Goal: Transaction & Acquisition: Purchase product/service

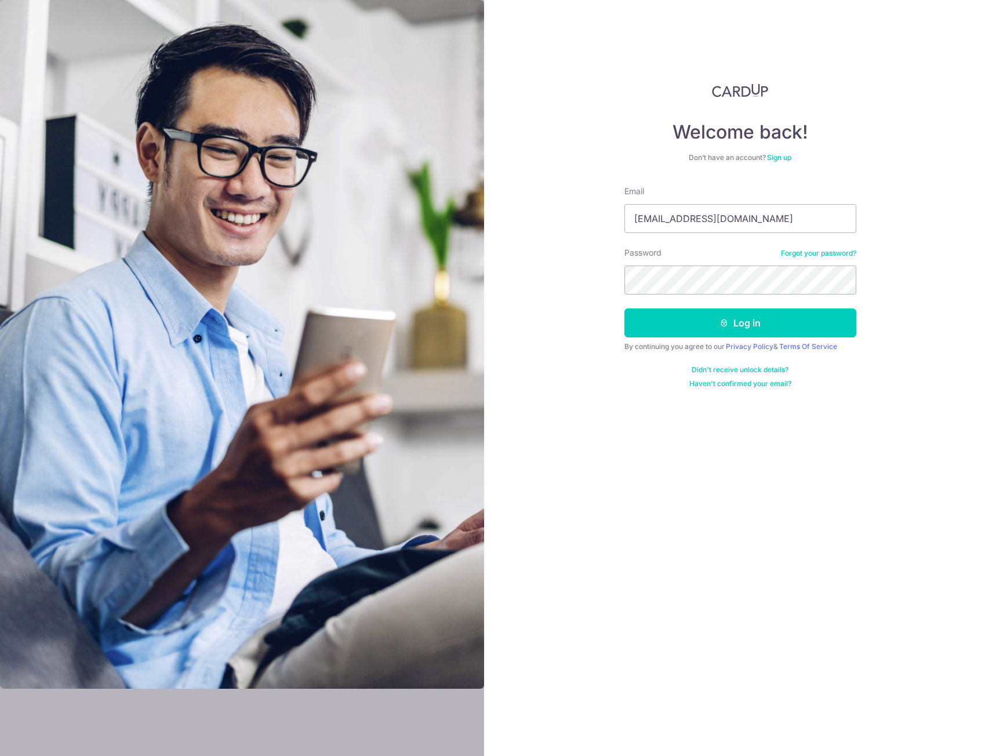
type input "[EMAIL_ADDRESS][DOMAIN_NAME]"
click at [730, 320] on button "Log in" at bounding box center [741, 323] width 232 height 29
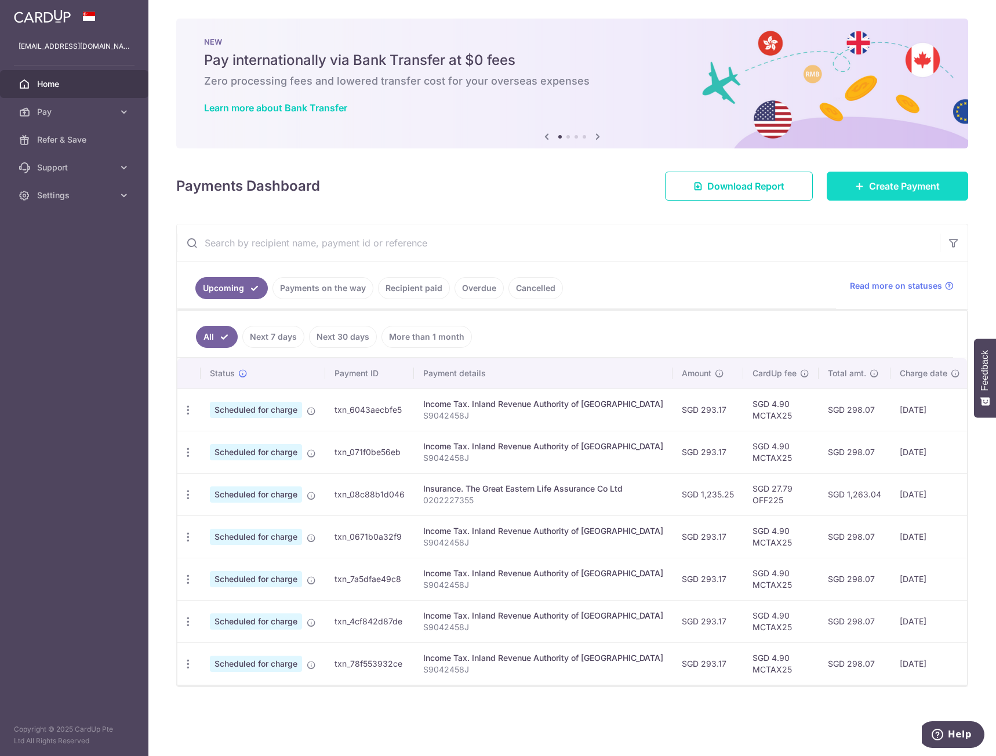
click at [861, 183] on icon at bounding box center [860, 186] width 9 height 9
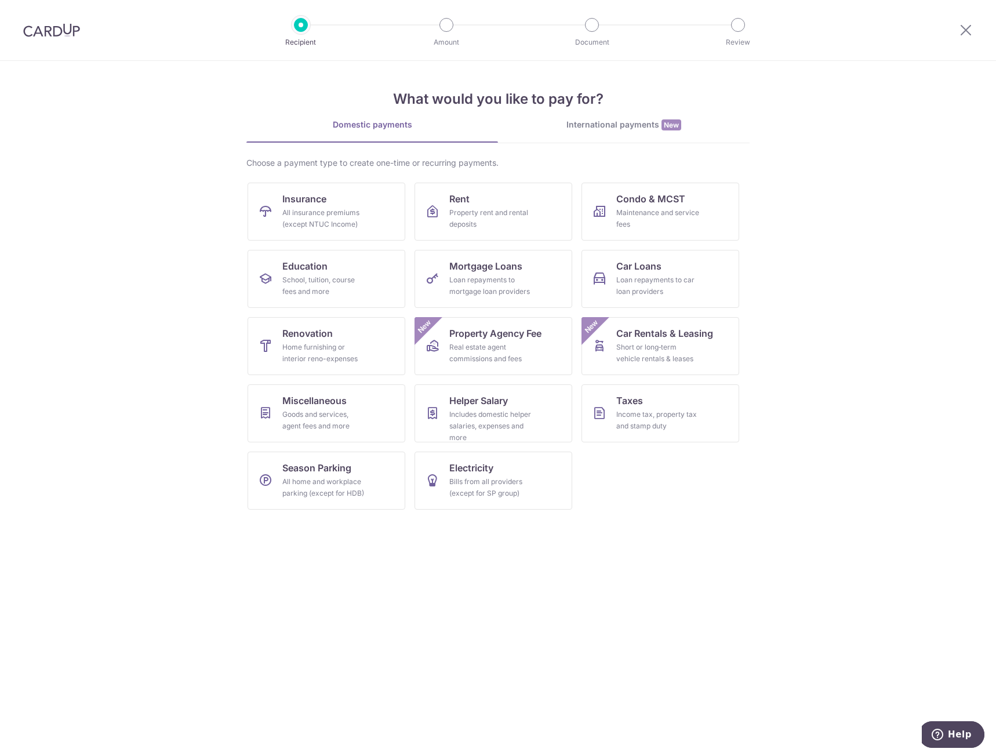
click at [156, 120] on section "What would you like to pay for? Domestic payments International payments New Ch…" at bounding box center [498, 408] width 996 height 695
click at [59, 37] on div at bounding box center [51, 30] width 103 height 60
click at [56, 33] on img at bounding box center [51, 30] width 57 height 14
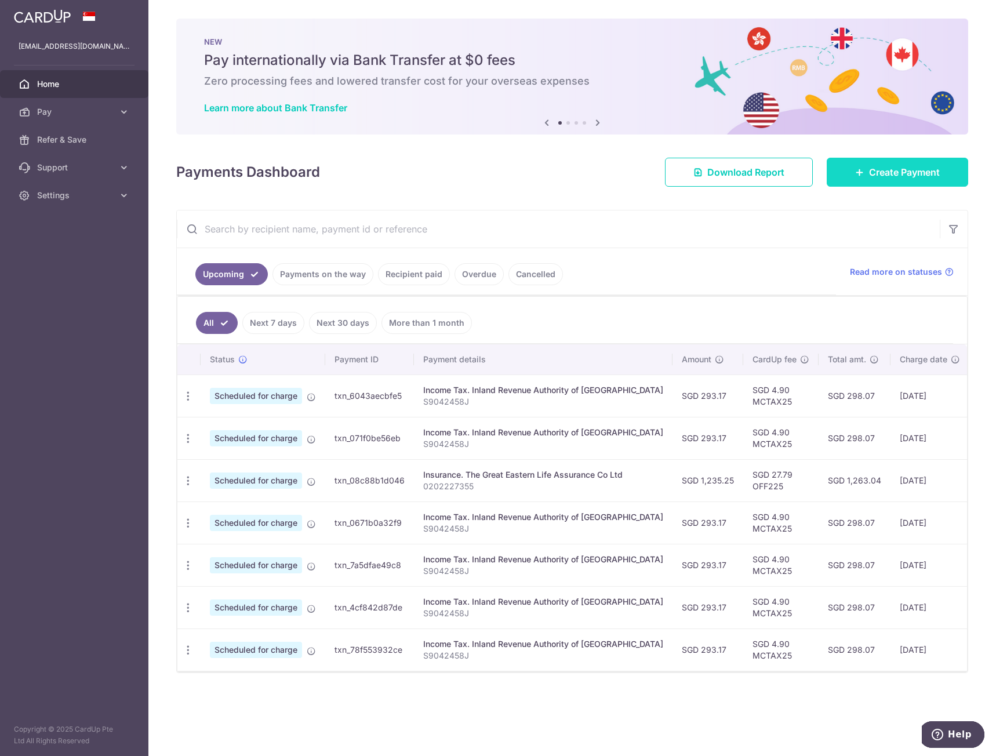
click at [874, 172] on span "Create Payment" at bounding box center [904, 172] width 71 height 14
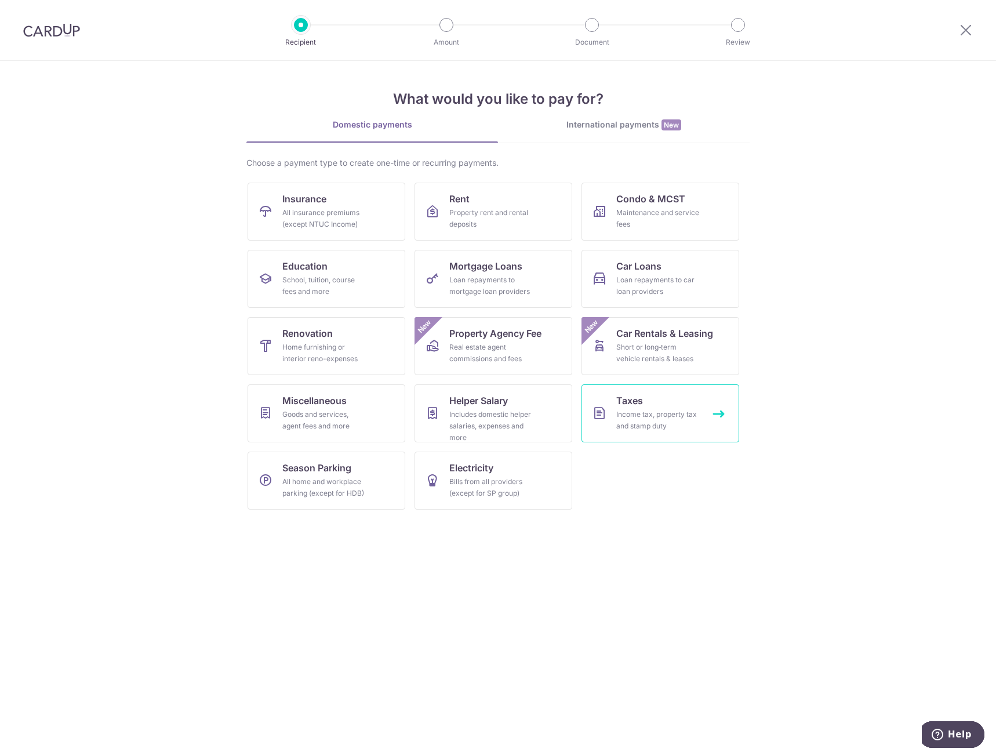
click at [635, 425] on div "Income tax, property tax and stamp duty" at bounding box center [659, 420] width 84 height 23
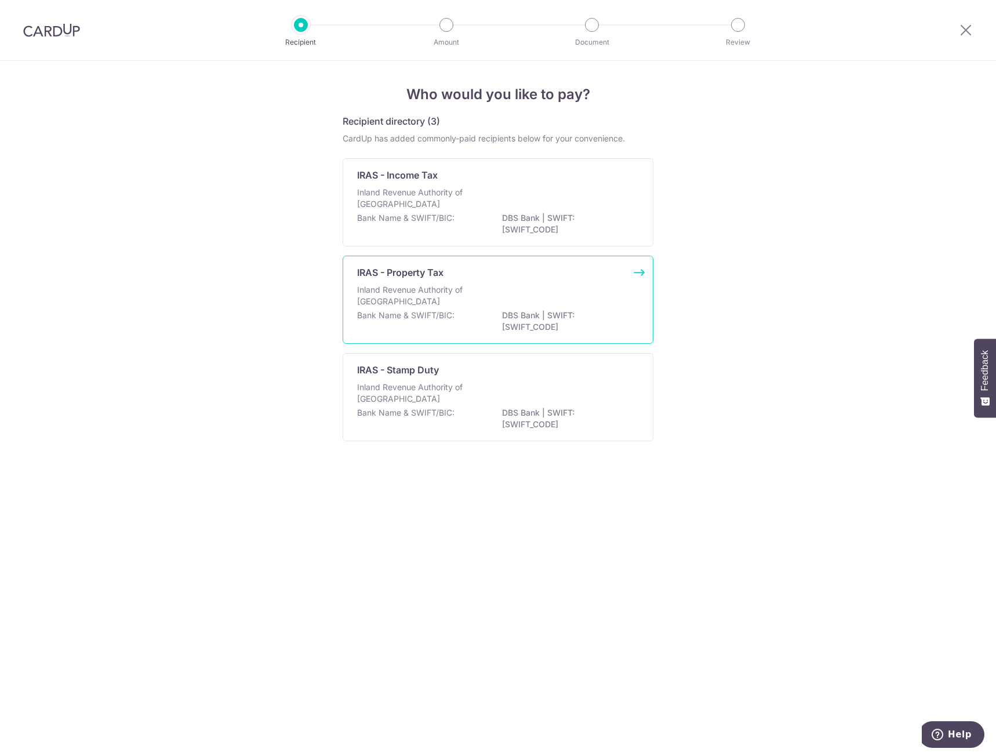
click at [524, 293] on div "Inland Revenue Authority of Singapore" at bounding box center [498, 297] width 282 height 26
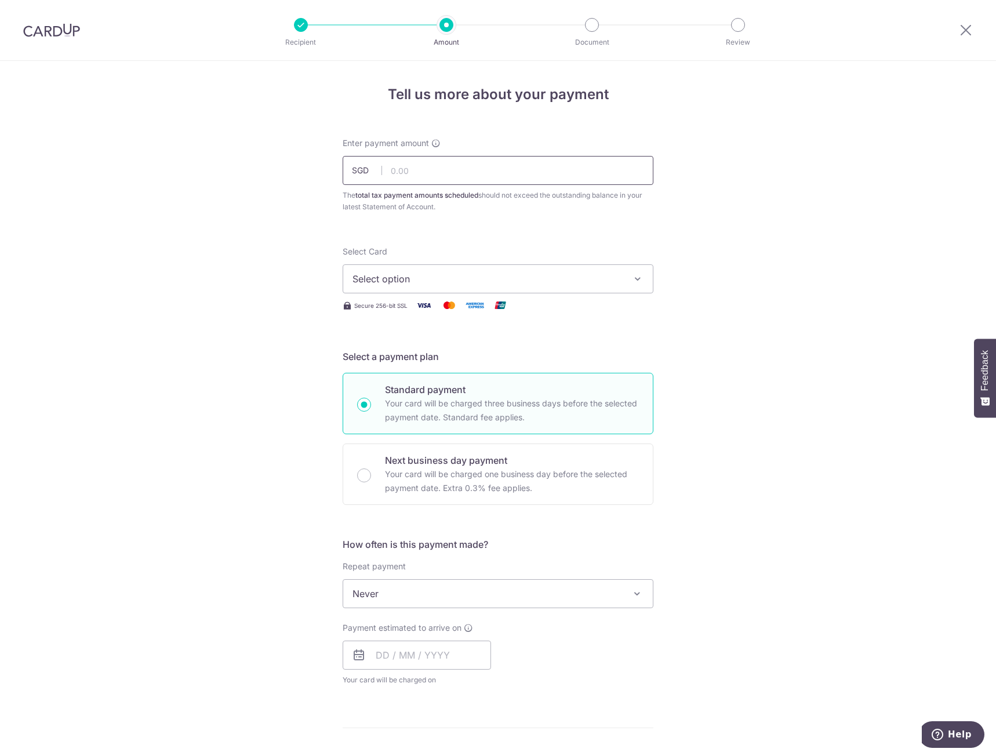
click at [523, 171] on input "text" at bounding box center [498, 170] width 311 height 29
click at [404, 169] on input "5" at bounding box center [498, 170] width 311 height 29
type input "554.77"
click at [521, 273] on span "Select option" at bounding box center [488, 279] width 270 height 14
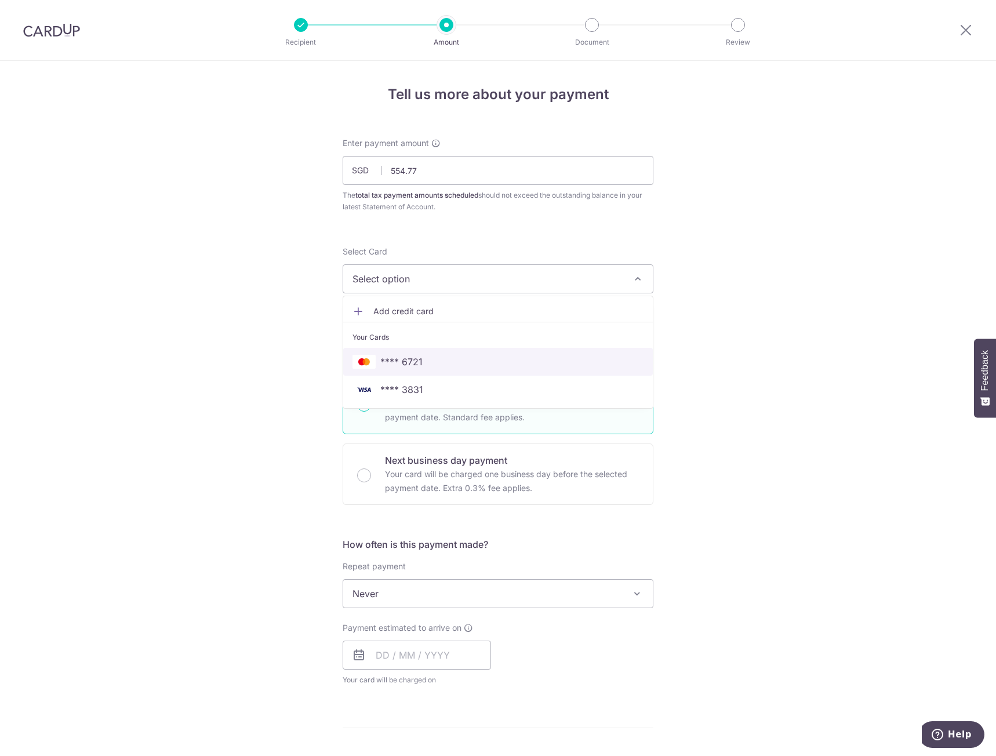
click at [528, 373] on link "**** 6721" at bounding box center [498, 362] width 310 height 28
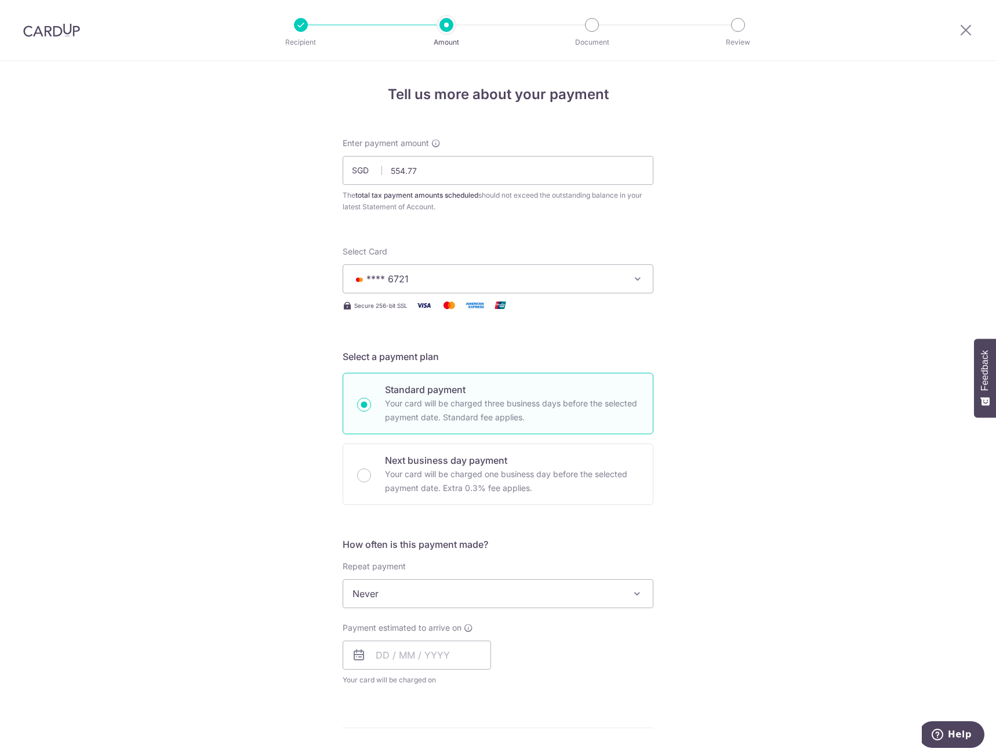
click at [728, 417] on div "Tell us more about your payment Enter payment amount SGD 554.77 554.77 The tota…" at bounding box center [498, 599] width 996 height 1077
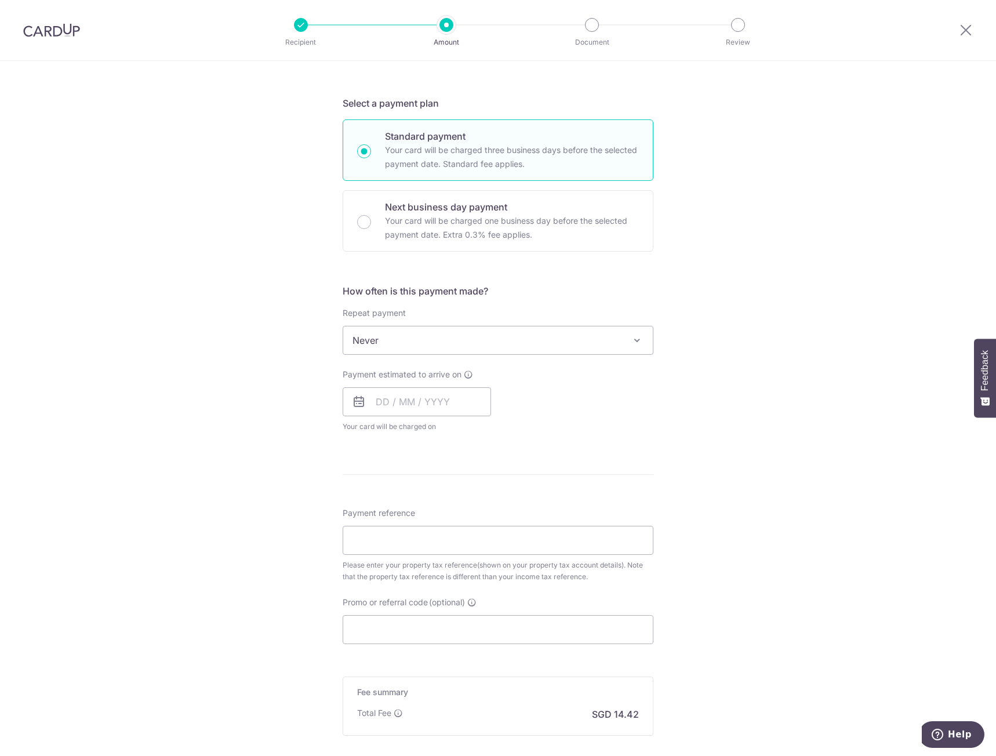
scroll to position [348, 0]
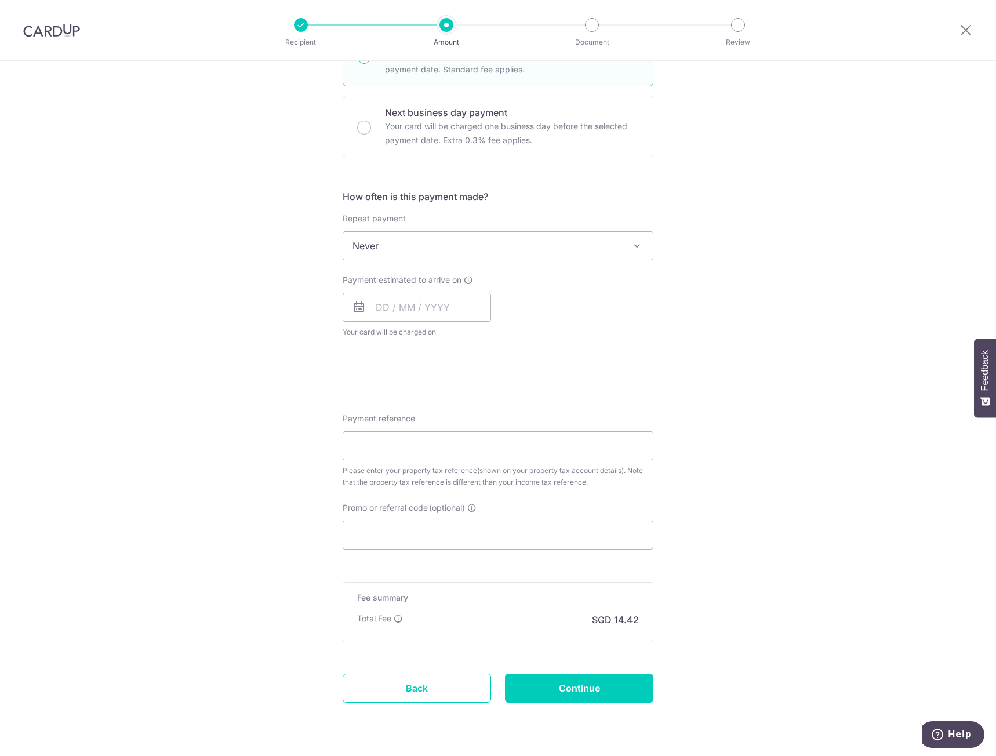
click at [723, 422] on div "Tell us more about your payment Enter payment amount SGD 554.77 554.77 The tota…" at bounding box center [498, 251] width 996 height 1077
click at [538, 531] on input "Promo or referral code (optional)" at bounding box center [498, 535] width 311 height 29
paste input "3HOME25R"
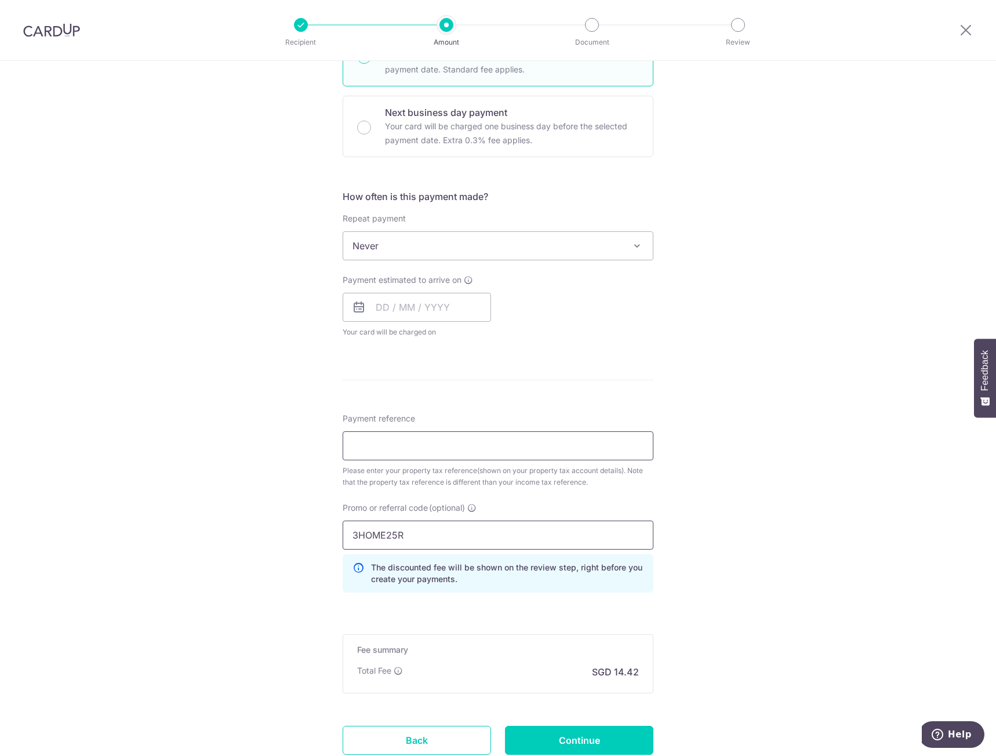
type input "3HOME25R"
click at [534, 442] on input "Payment reference" at bounding box center [498, 446] width 311 height 29
type input "S9042458"
click at [861, 479] on div "Tell us more about your payment Enter payment amount SGD 554.77 554.77 The tota…" at bounding box center [498, 277] width 996 height 1129
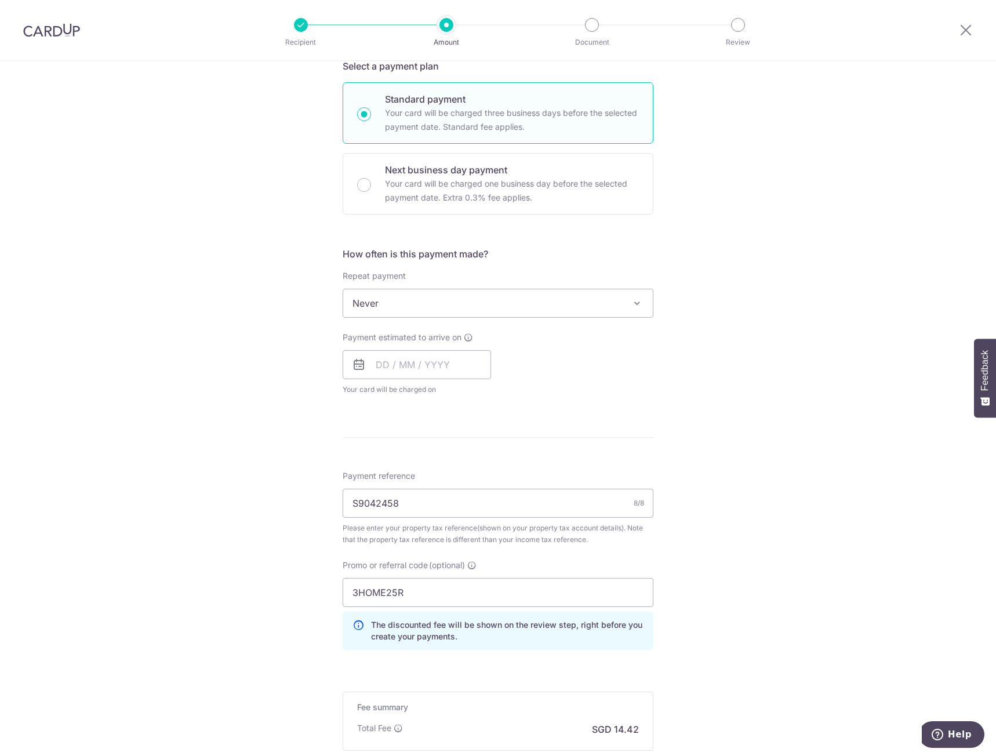
scroll to position [325, 0]
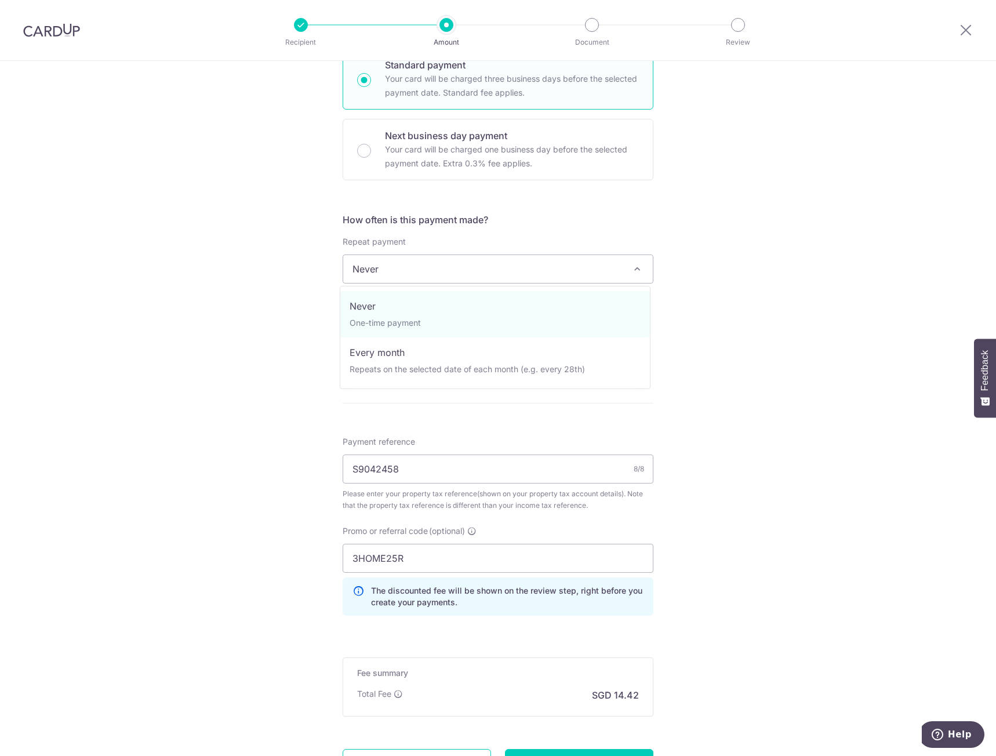
click at [463, 282] on span "Never" at bounding box center [498, 269] width 310 height 28
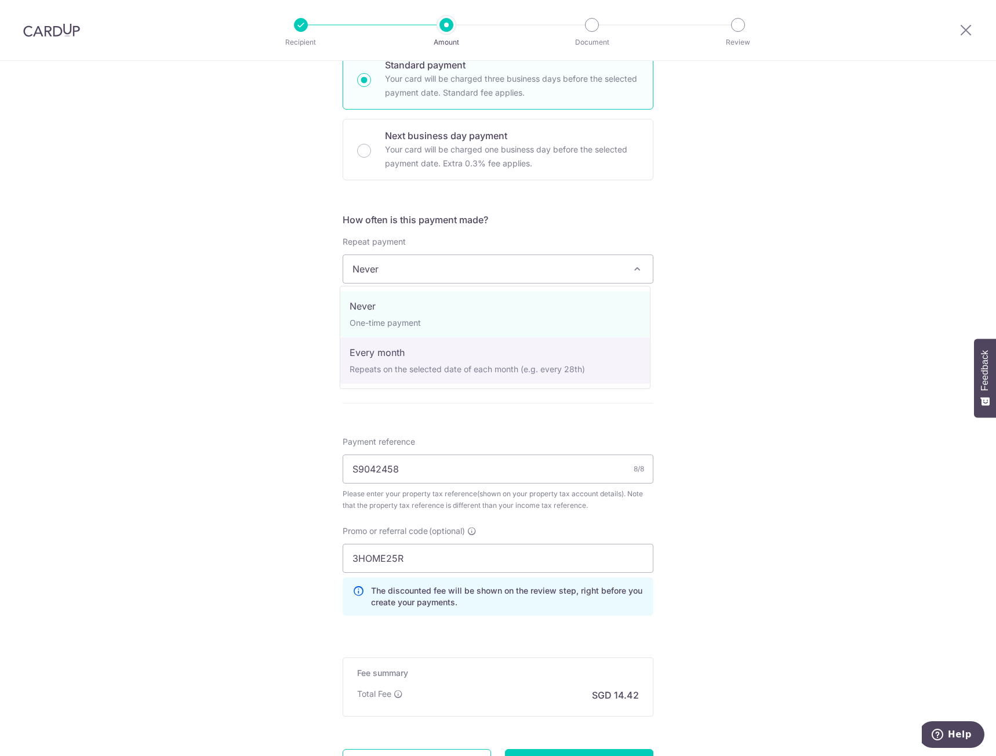
select select "3"
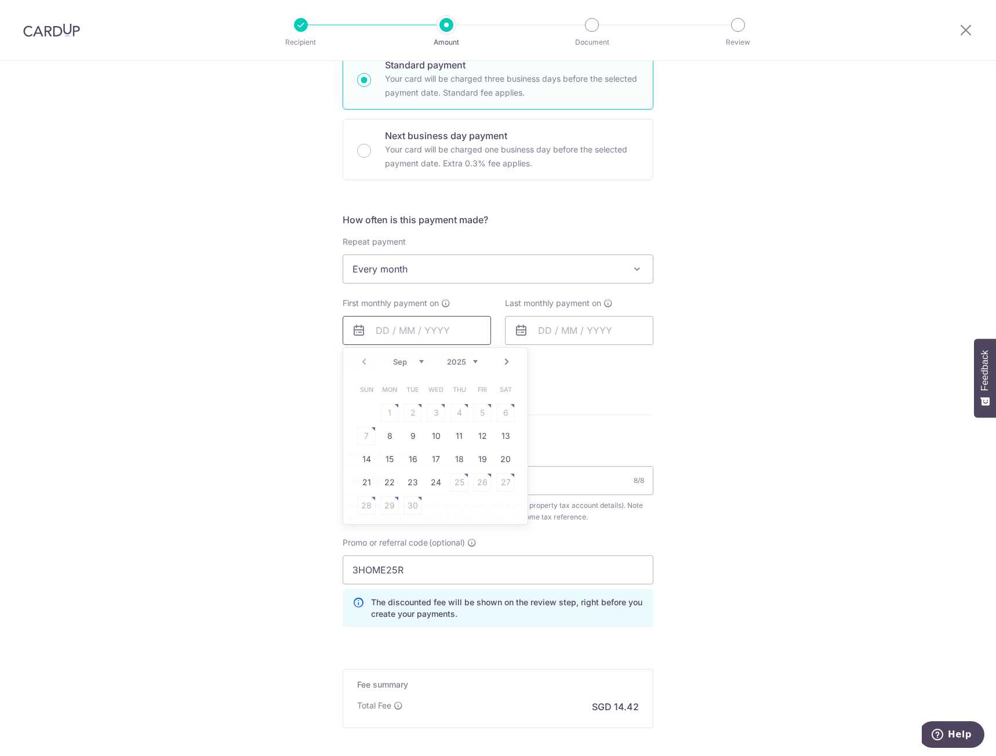
click at [432, 329] on input "text" at bounding box center [417, 330] width 148 height 29
click at [501, 362] on link "Next" at bounding box center [507, 362] width 14 height 14
click at [408, 432] on link "7" at bounding box center [413, 436] width 19 height 19
type input "07/10/2025"
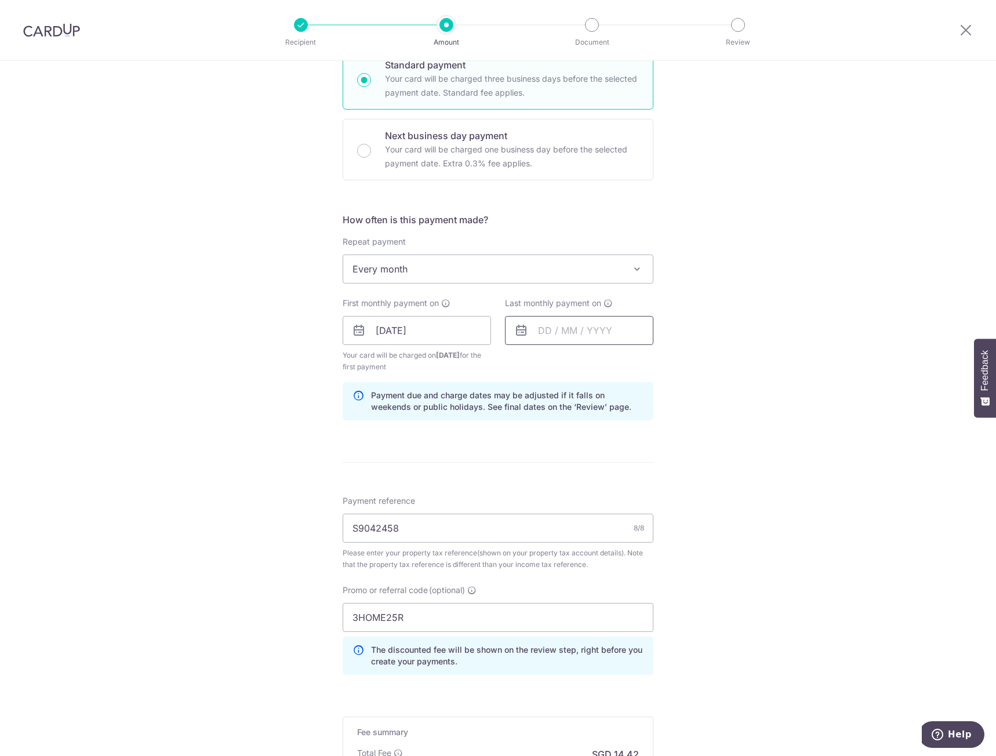
click at [578, 345] on input "text" at bounding box center [579, 330] width 148 height 29
click at [671, 363] on link "Next" at bounding box center [669, 362] width 14 height 14
click at [543, 436] on link "8" at bounding box center [552, 436] width 19 height 19
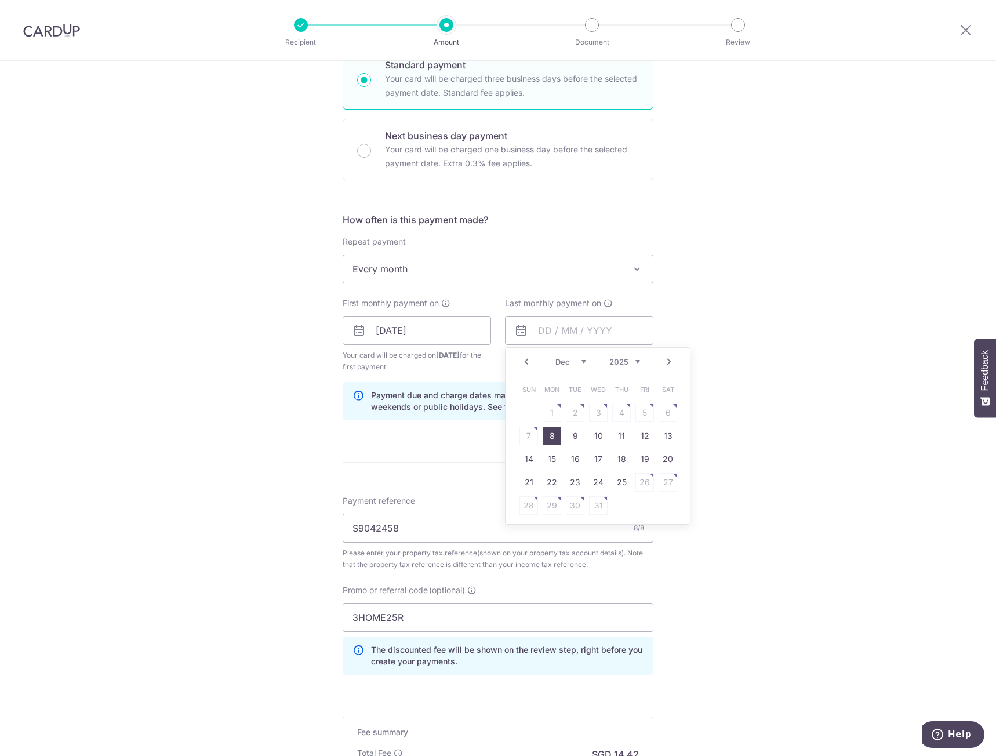
type input "[DATE]"
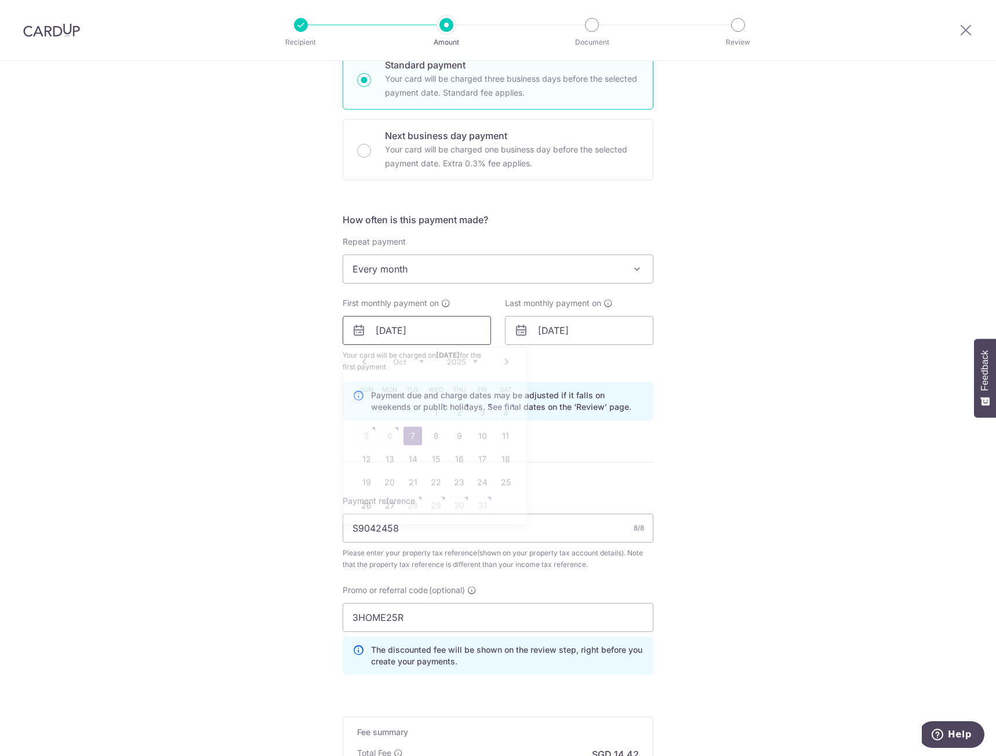
click at [454, 328] on input "[DATE]" at bounding box center [417, 330] width 148 height 29
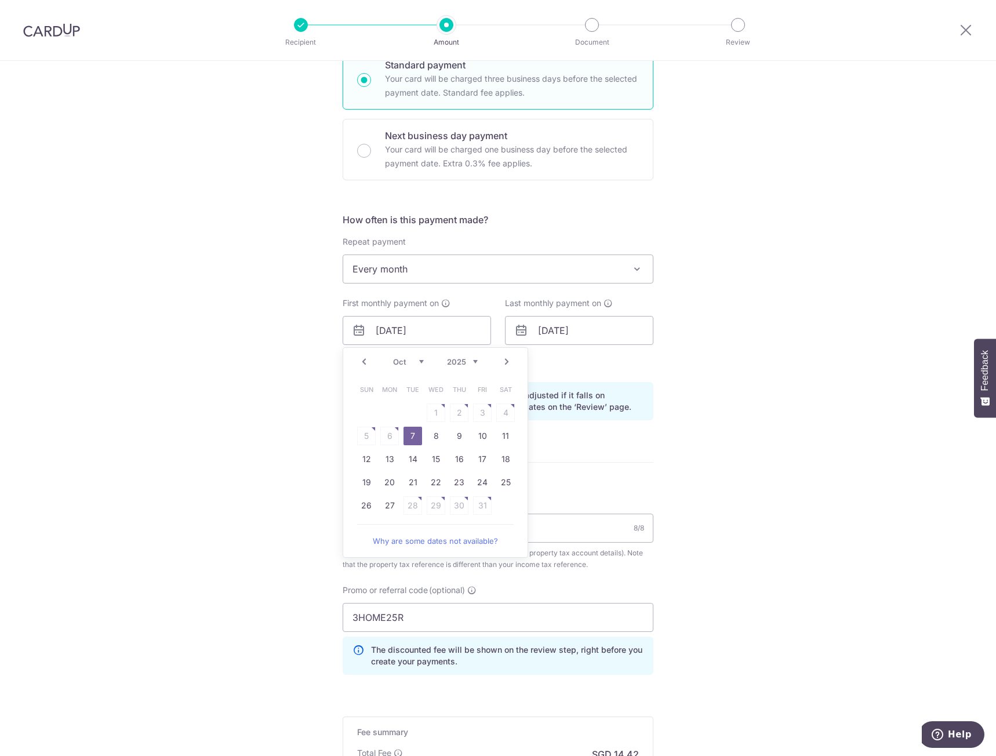
click at [364, 362] on link "Prev" at bounding box center [364, 362] width 14 height 14
click at [434, 482] on link "24" at bounding box center [436, 482] width 19 height 19
type input "24/09/2025"
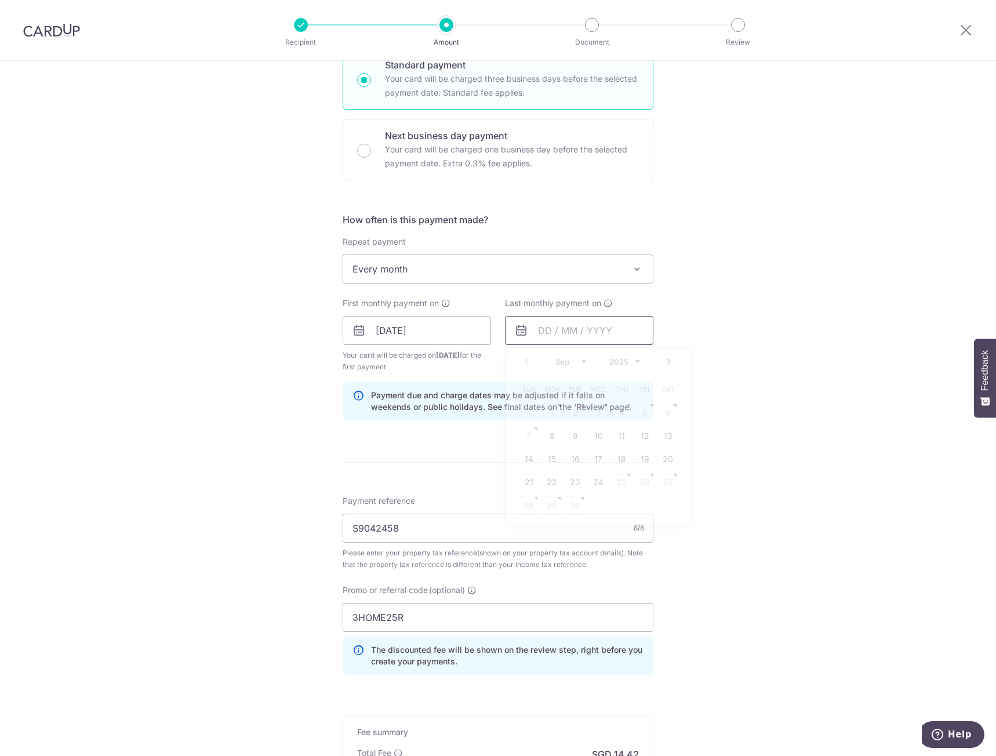
click at [588, 337] on input "text" at bounding box center [579, 330] width 148 height 29
click at [671, 357] on link "Next" at bounding box center [669, 362] width 14 height 14
click at [549, 505] on link "24" at bounding box center [552, 505] width 19 height 19
type input "24/11/2025"
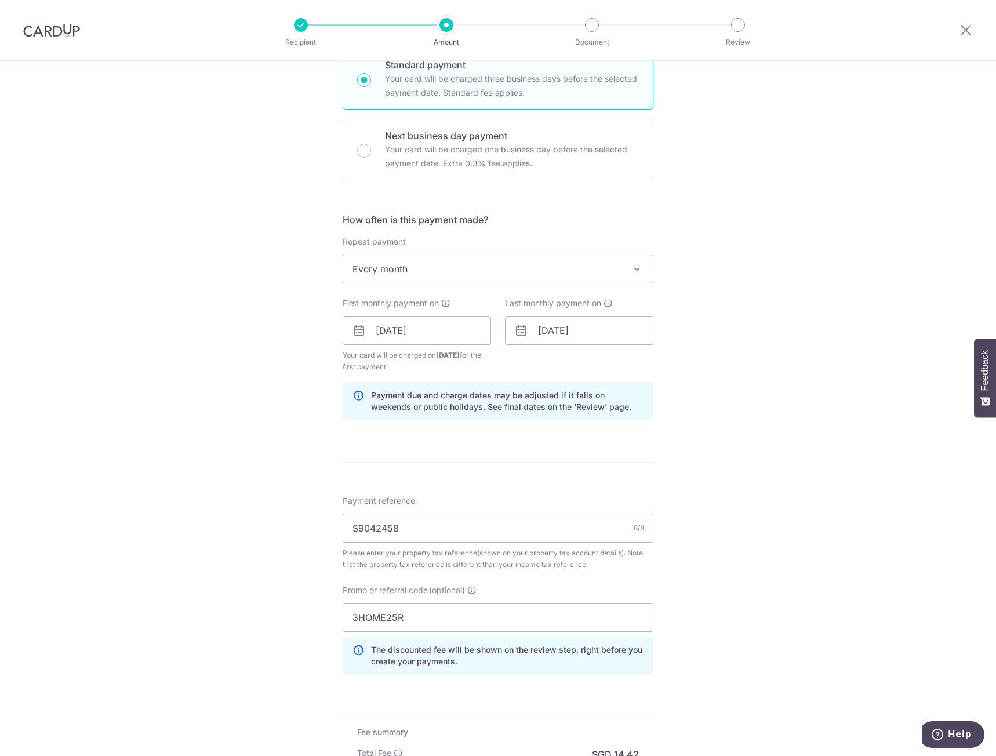
click at [725, 404] on div "Tell us more about your payment Enter payment amount SGD 554.77 554.77 The tota…" at bounding box center [498, 330] width 996 height 1188
click at [683, 527] on div "Tell us more about your payment Enter payment amount SGD 554.77 554.77 The tota…" at bounding box center [498, 330] width 996 height 1188
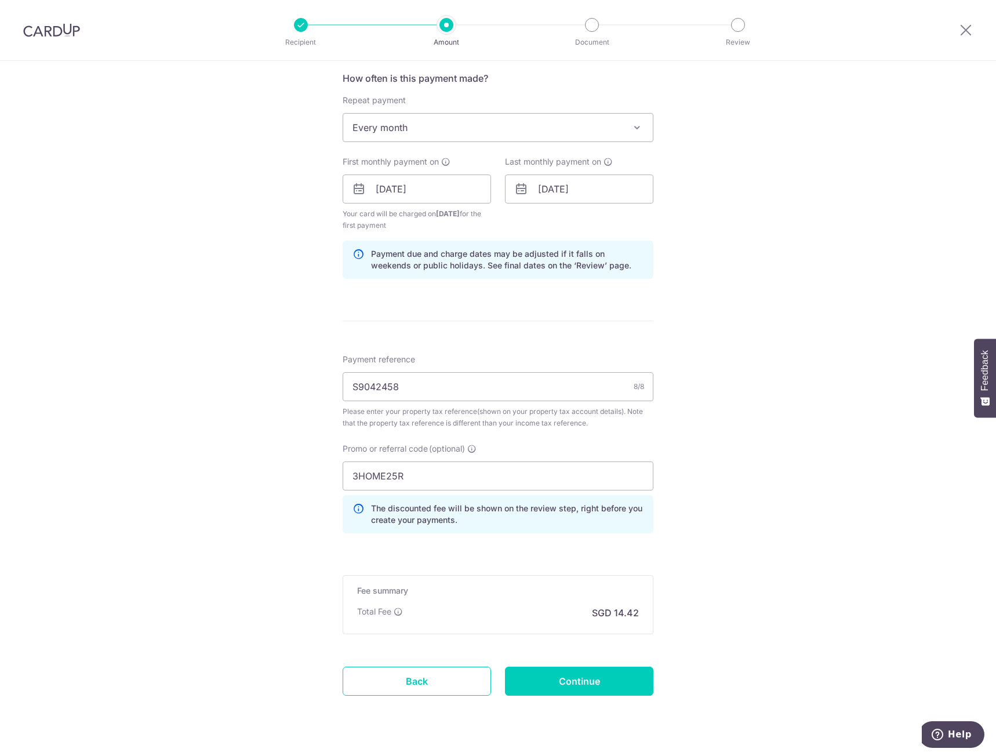
scroll to position [493, 0]
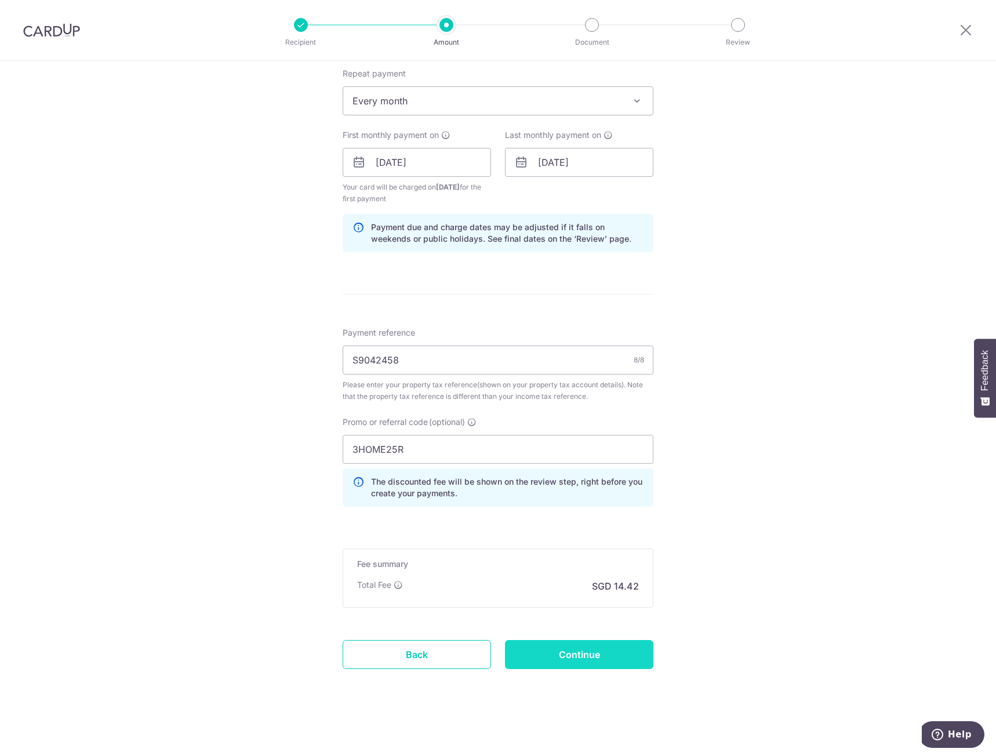
click at [589, 654] on input "Continue" at bounding box center [579, 654] width 148 height 29
type input "Create Schedule"
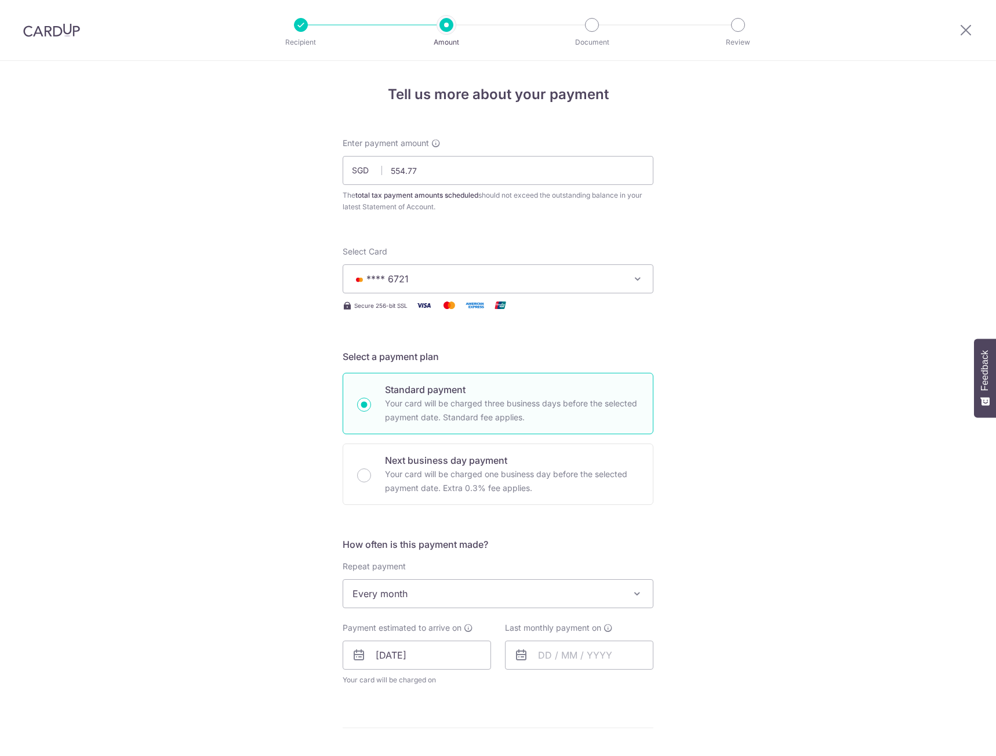
scroll to position [462, 0]
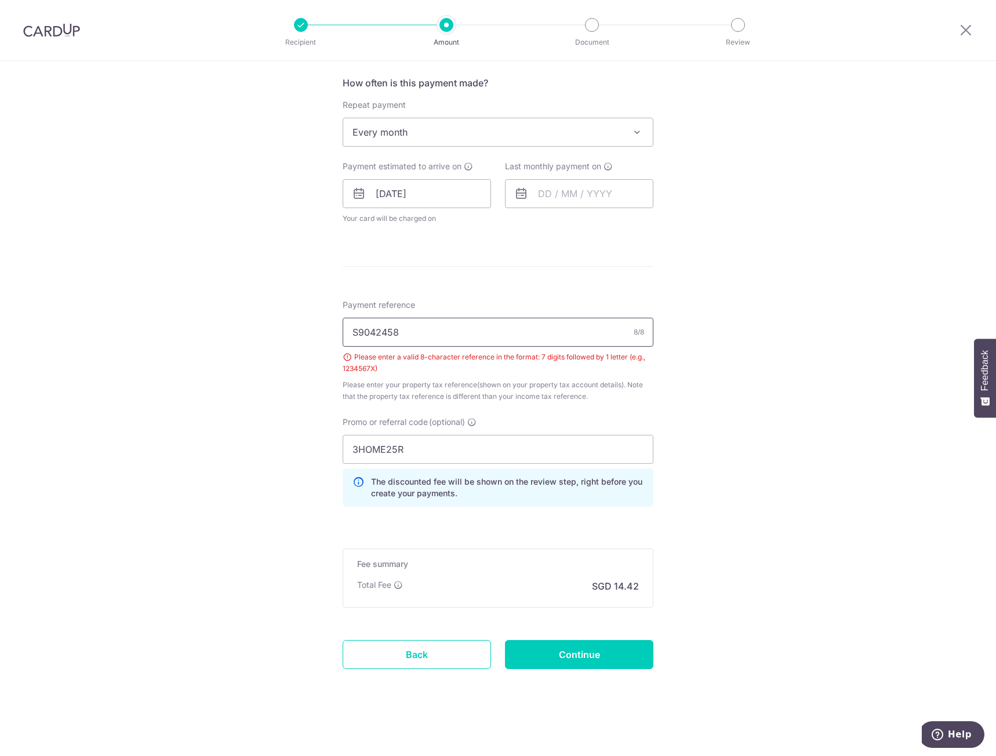
click at [431, 337] on input "S9042458" at bounding box center [498, 332] width 311 height 29
paste input "5516271A"
type input "5516271A"
click at [599, 651] on input "Continue" at bounding box center [579, 654] width 148 height 29
type input "Create Schedule"
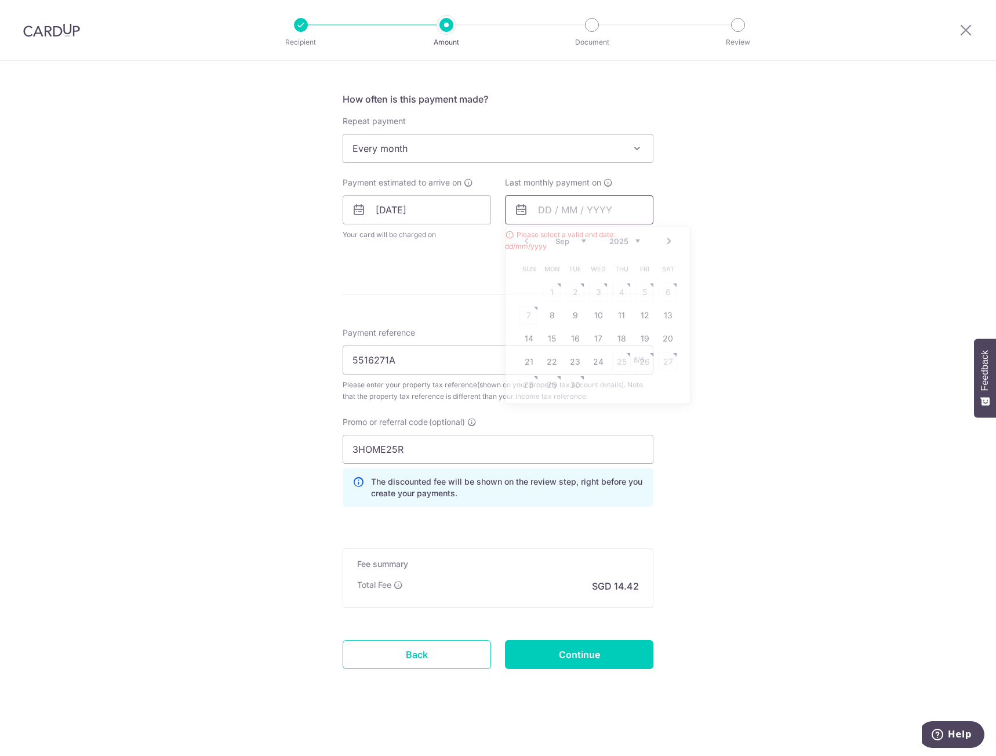
click at [571, 197] on input "text" at bounding box center [579, 209] width 148 height 29
click at [668, 241] on link "Next" at bounding box center [669, 241] width 14 height 14
click at [549, 382] on link "24" at bounding box center [552, 385] width 19 height 19
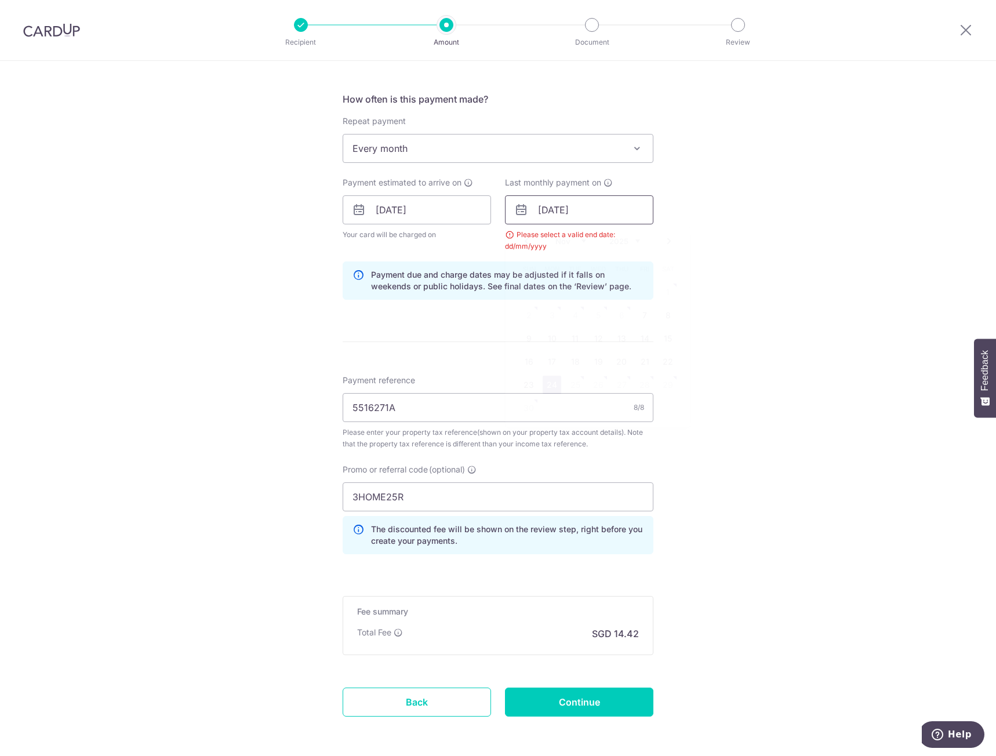
click at [600, 217] on input "24/11/2025" at bounding box center [579, 209] width 148 height 29
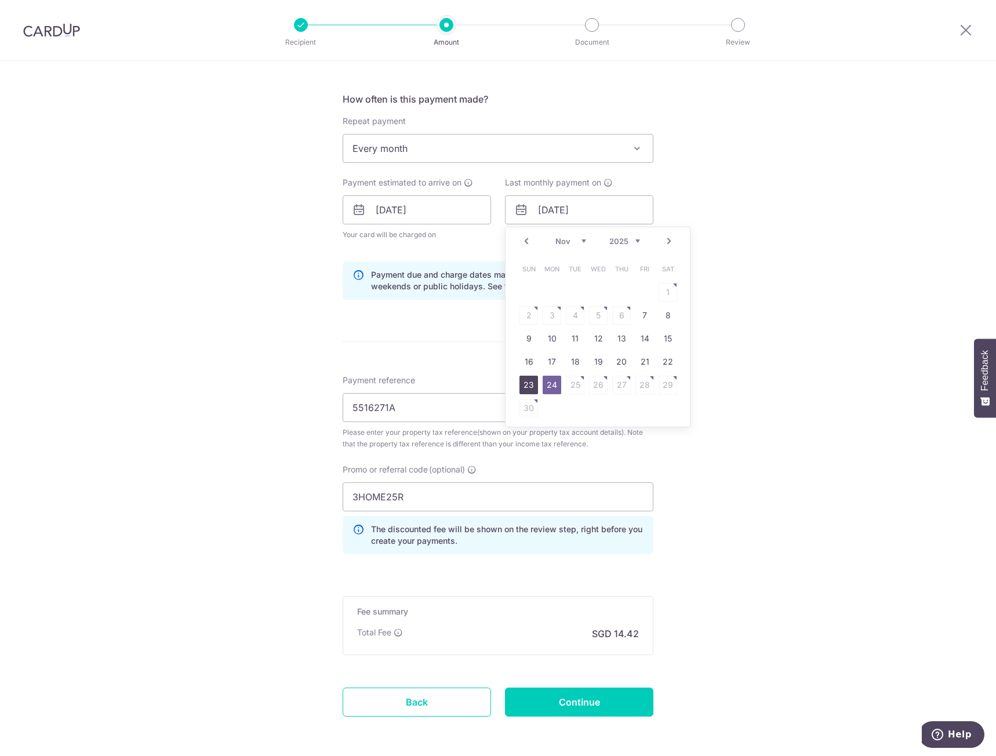
click at [529, 388] on link "23" at bounding box center [529, 385] width 19 height 19
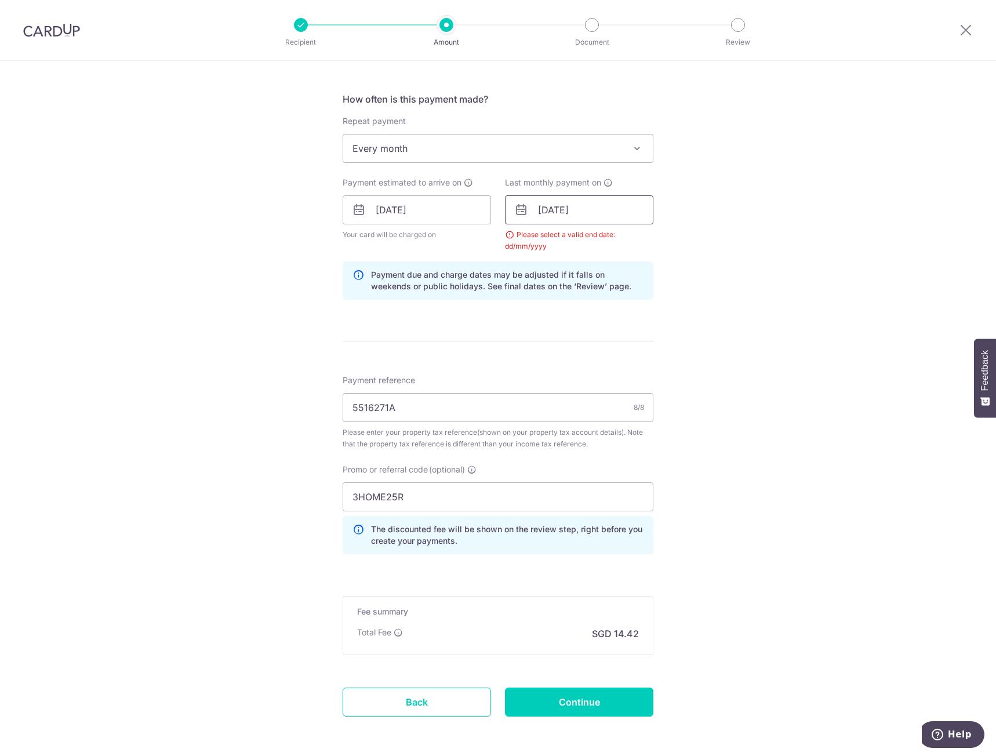
click at [607, 206] on input "23/11/2025" at bounding box center [579, 209] width 148 height 29
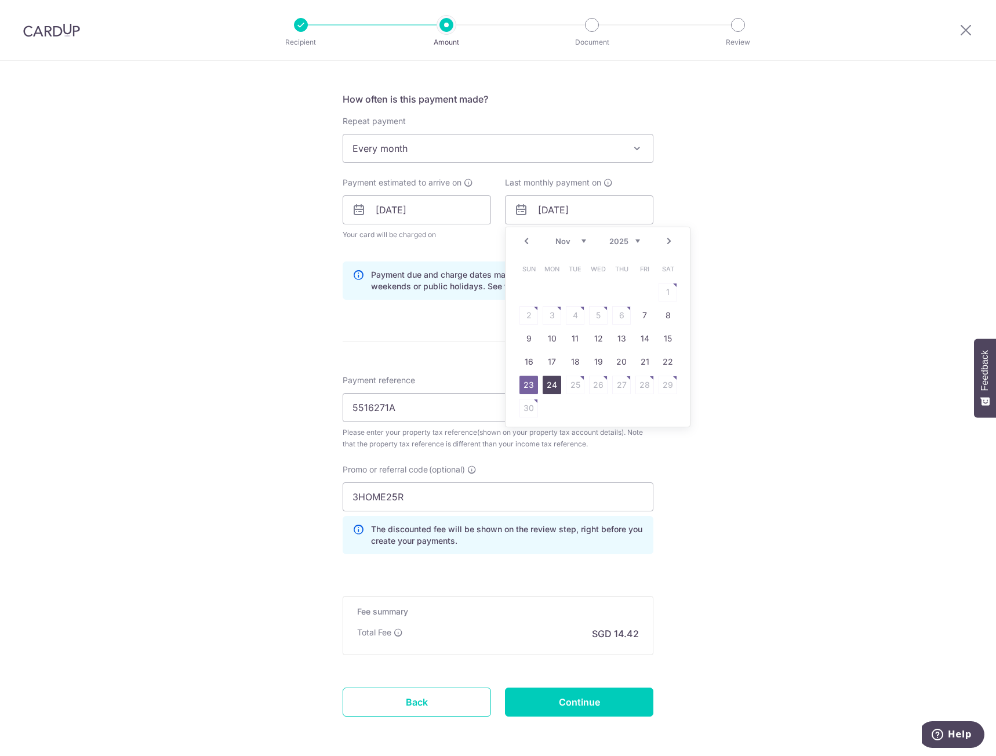
click at [553, 389] on link "24" at bounding box center [552, 385] width 19 height 19
click at [628, 206] on input "[DATE]" at bounding box center [579, 209] width 148 height 29
click at [665, 239] on link "Next" at bounding box center [669, 241] width 14 height 14
click at [597, 363] on link "24" at bounding box center [598, 362] width 19 height 19
type input "24/12/2025"
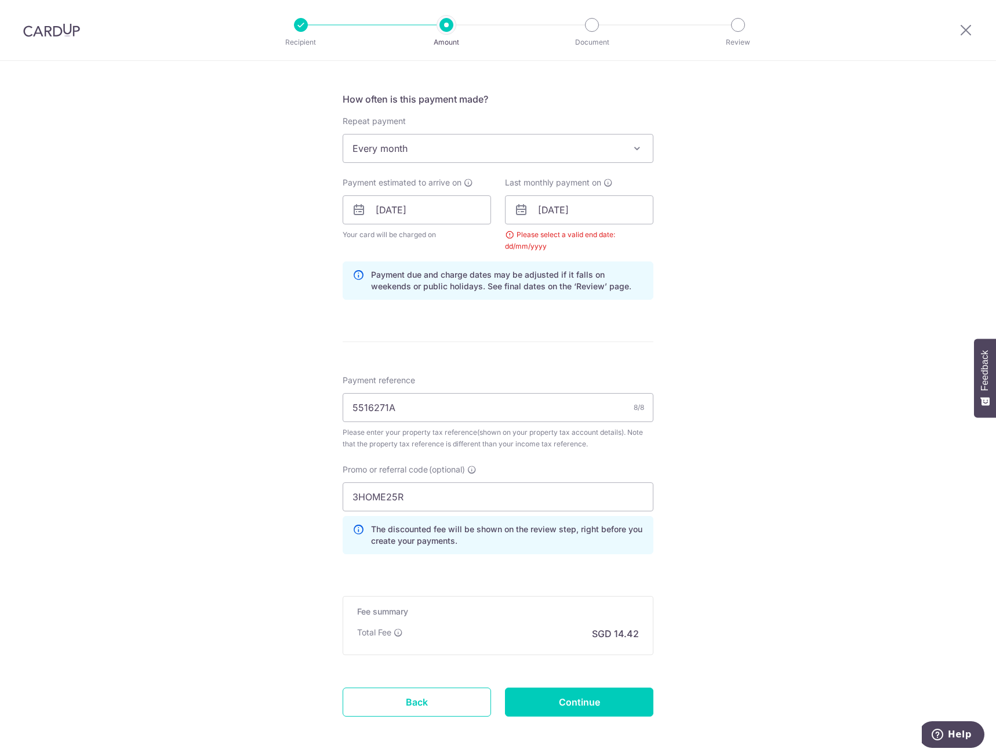
click at [689, 364] on div "Tell us more about your payment Enter payment amount SGD 554.77 554.77 The tota…" at bounding box center [498, 209] width 996 height 1188
click at [594, 699] on input "Continue" at bounding box center [579, 702] width 148 height 29
type input "Create Schedule"
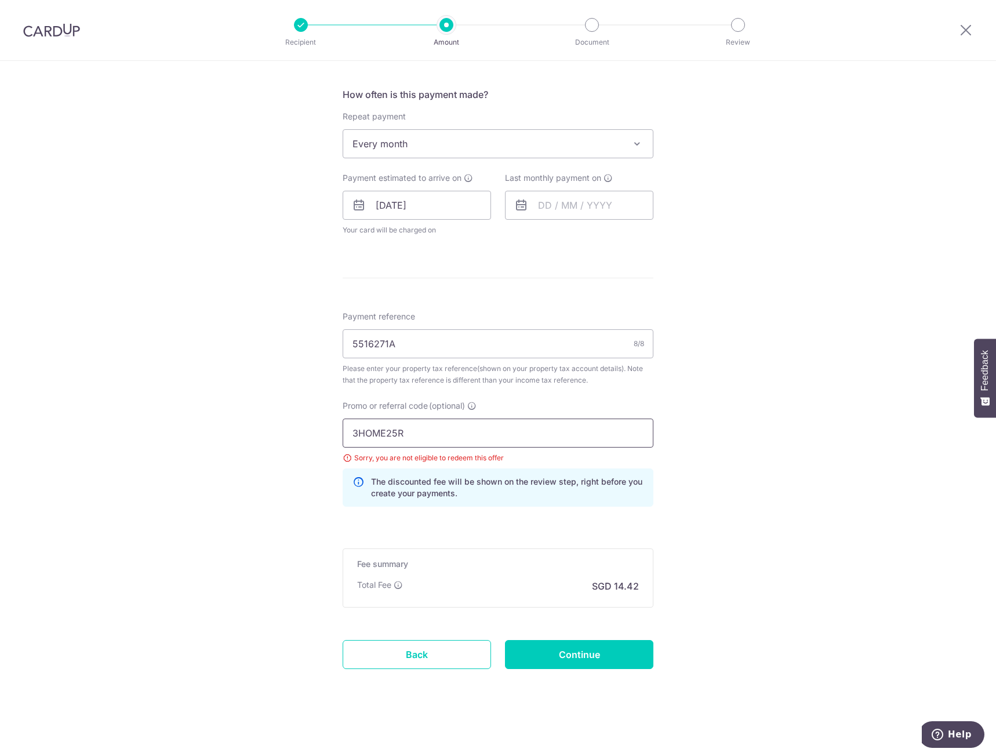
click at [523, 436] on input "3HOME25R" at bounding box center [498, 433] width 311 height 29
type input "3"
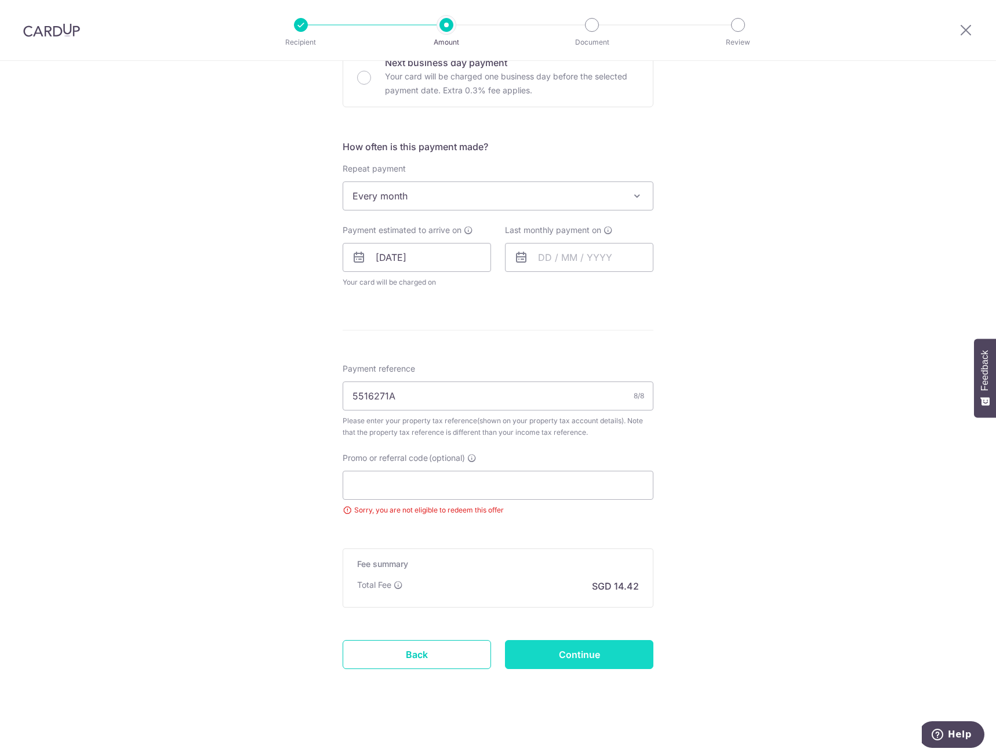
click at [601, 667] on input "Continue" at bounding box center [579, 654] width 148 height 29
type input "Update Schedule"
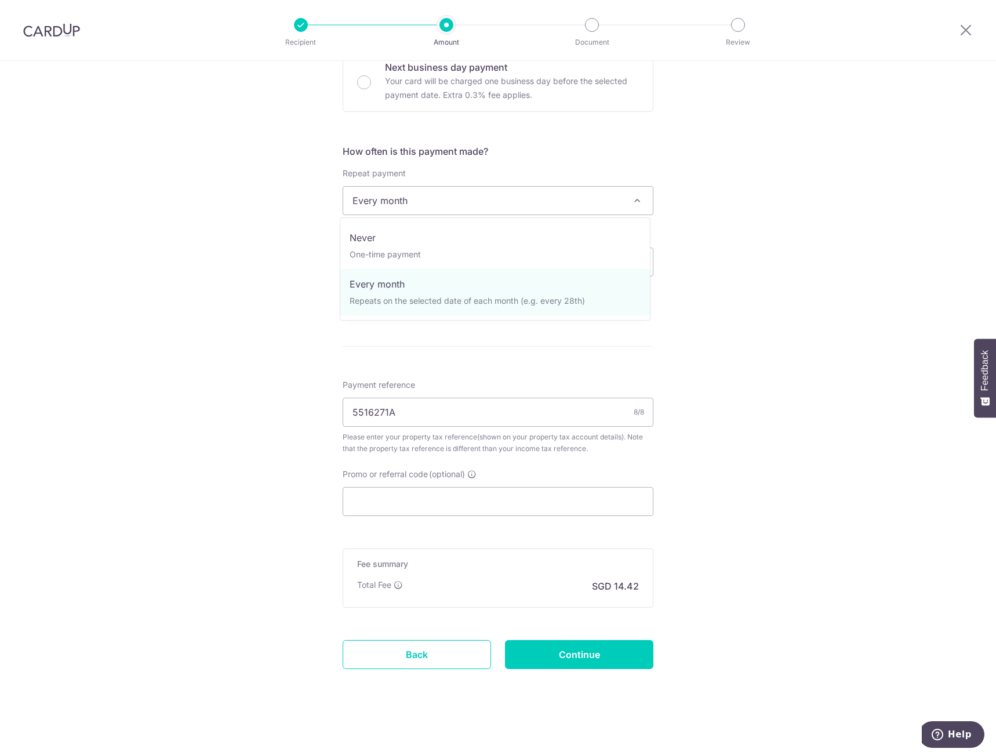
click at [557, 189] on span "Every month" at bounding box center [498, 201] width 310 height 28
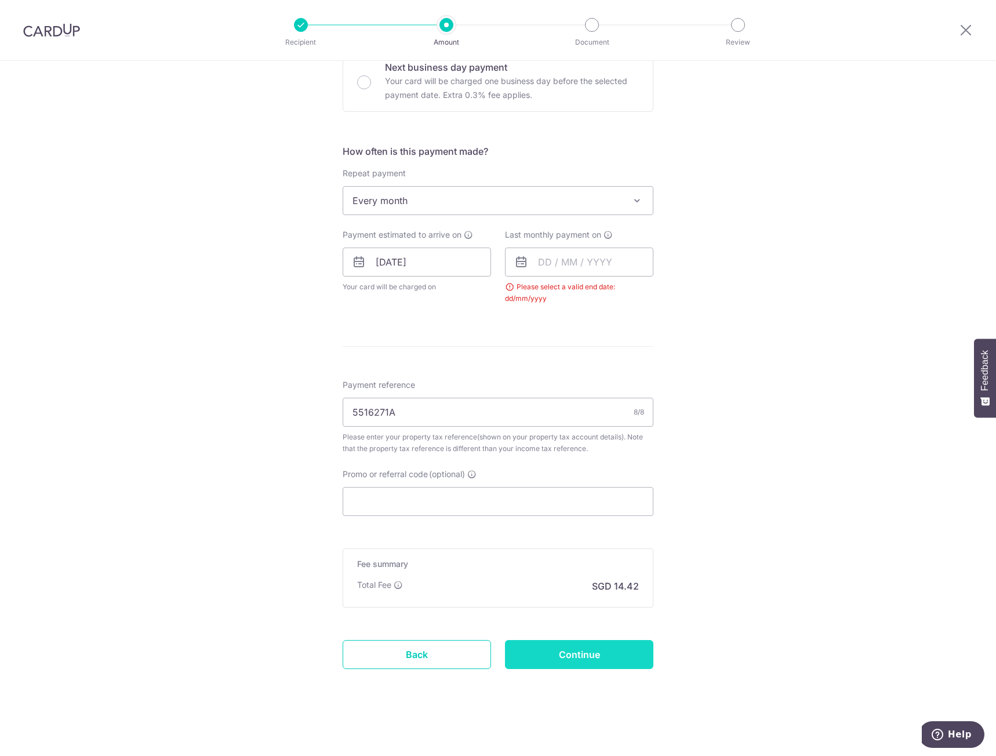
click at [603, 658] on input "Continue" at bounding box center [579, 654] width 148 height 29
type input "Update Schedule"
click at [614, 256] on input "text" at bounding box center [579, 262] width 148 height 29
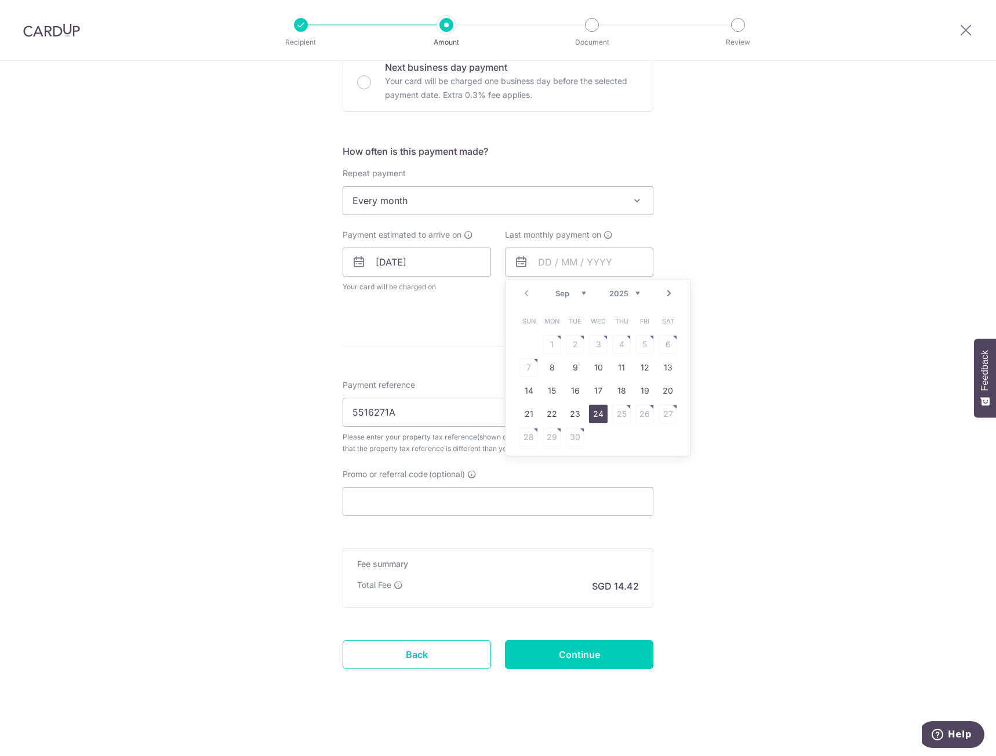
click at [598, 411] on link "24" at bounding box center [598, 414] width 19 height 19
type input "24/09/2025"
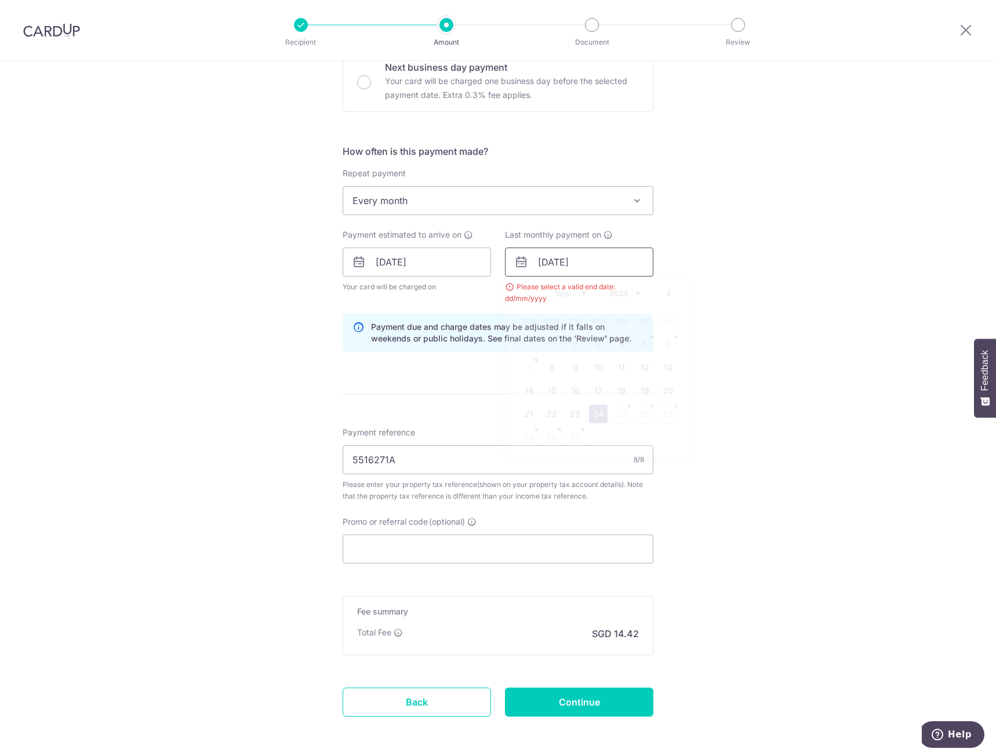
click at [599, 263] on input "24/09/2025" at bounding box center [579, 262] width 148 height 29
click at [800, 365] on div "Tell us more about your payment Enter payment amount SGD 554.77 554.77 The tota…" at bounding box center [498, 236] width 996 height 1136
click at [426, 265] on input "[DATE]" at bounding box center [417, 262] width 148 height 29
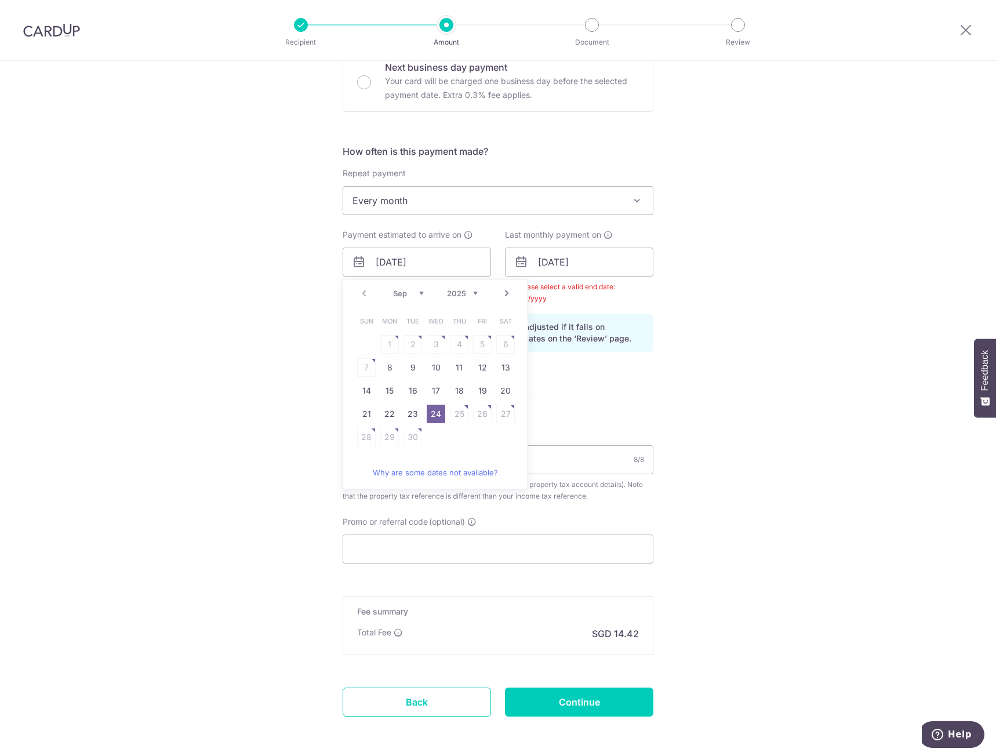
click at [429, 416] on link "24" at bounding box center [436, 414] width 19 height 19
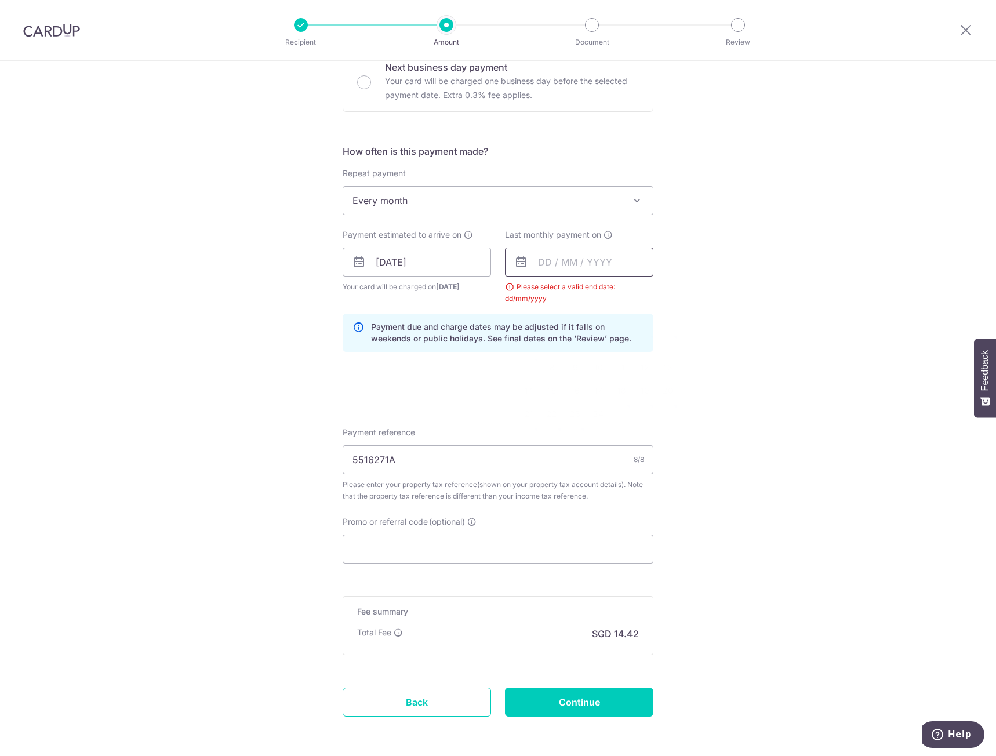
click at [583, 257] on input "text" at bounding box center [579, 262] width 148 height 29
click at [668, 292] on link "Next" at bounding box center [669, 294] width 14 height 14
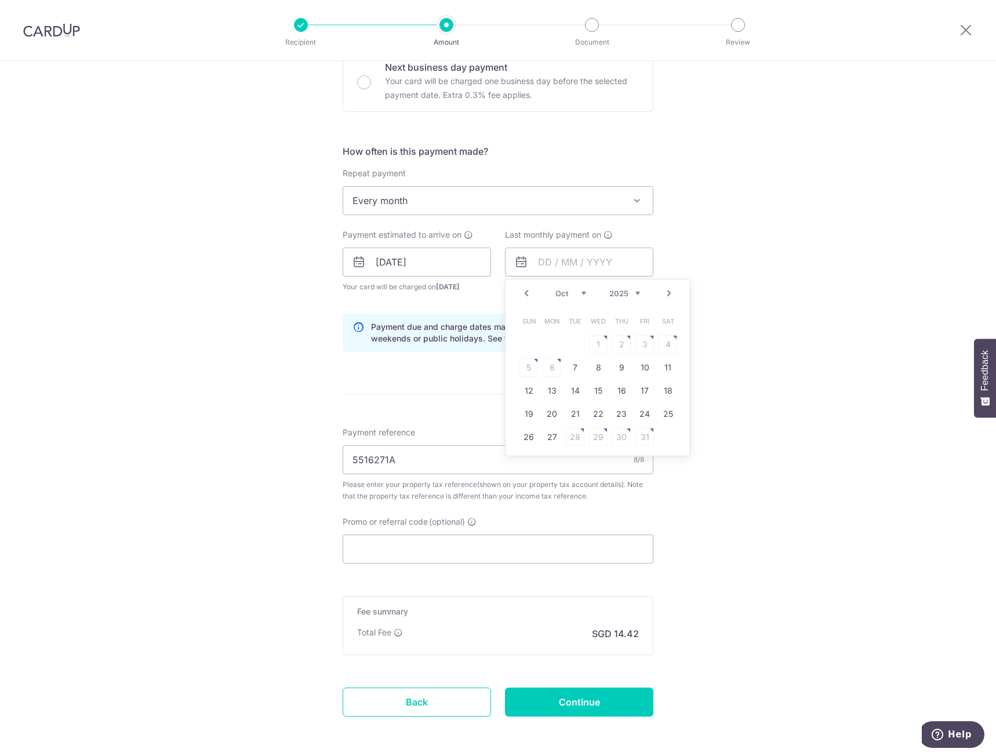
click at [668, 292] on link "Next" at bounding box center [669, 294] width 14 height 14
click at [548, 437] on link "24" at bounding box center [552, 437] width 19 height 19
click at [650, 253] on input "24/11/2025" at bounding box center [579, 262] width 148 height 29
click at [664, 292] on link "Next" at bounding box center [669, 294] width 14 height 14
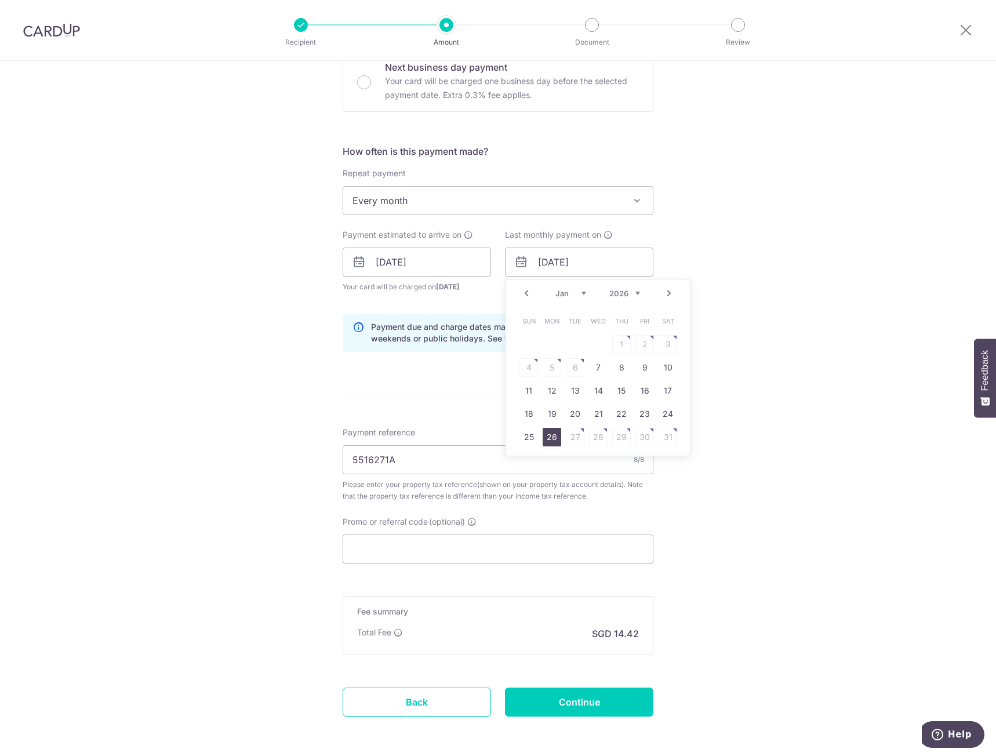
click at [543, 440] on link "26" at bounding box center [552, 437] width 19 height 19
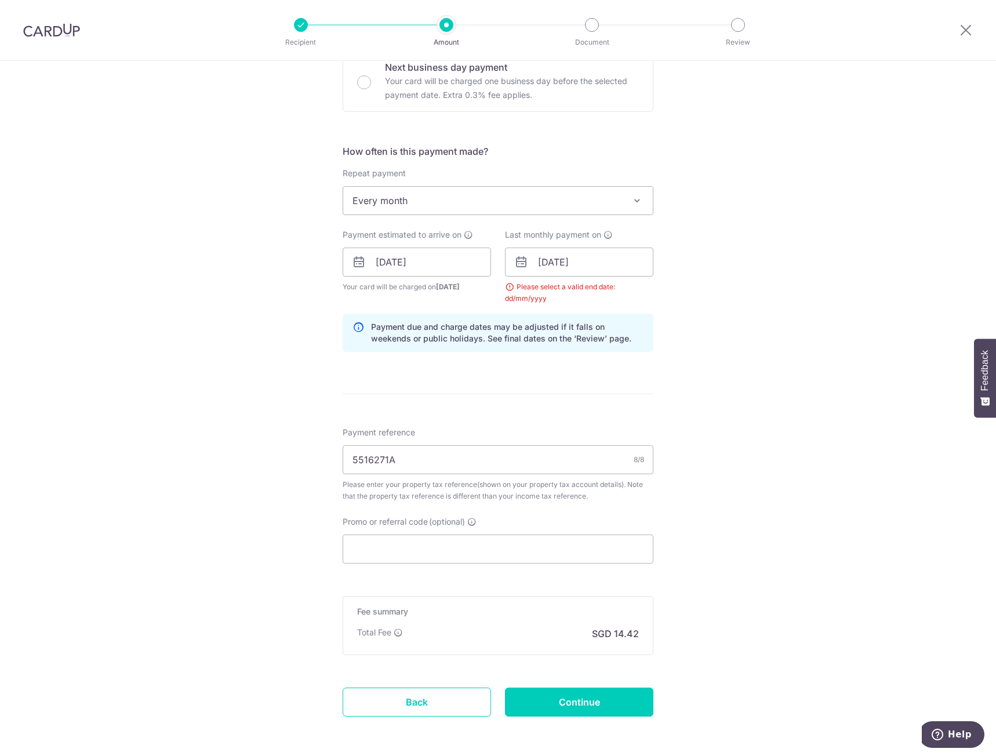
click at [741, 335] on div "Tell us more about your payment Enter payment amount SGD 554.77 554.77 The tota…" at bounding box center [498, 236] width 996 height 1136
click at [593, 260] on input "[DATE]" at bounding box center [579, 262] width 148 height 29
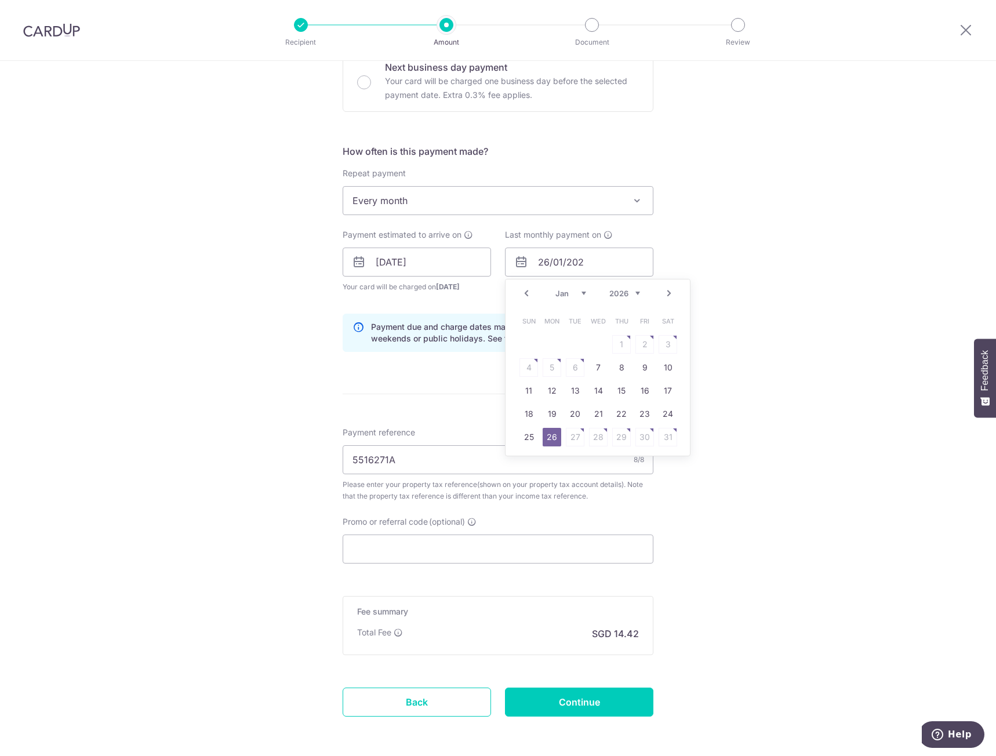
click at [526, 295] on link "Prev" at bounding box center [527, 294] width 14 height 14
click at [543, 437] on link "24" at bounding box center [552, 437] width 19 height 19
type input "[DATE]"
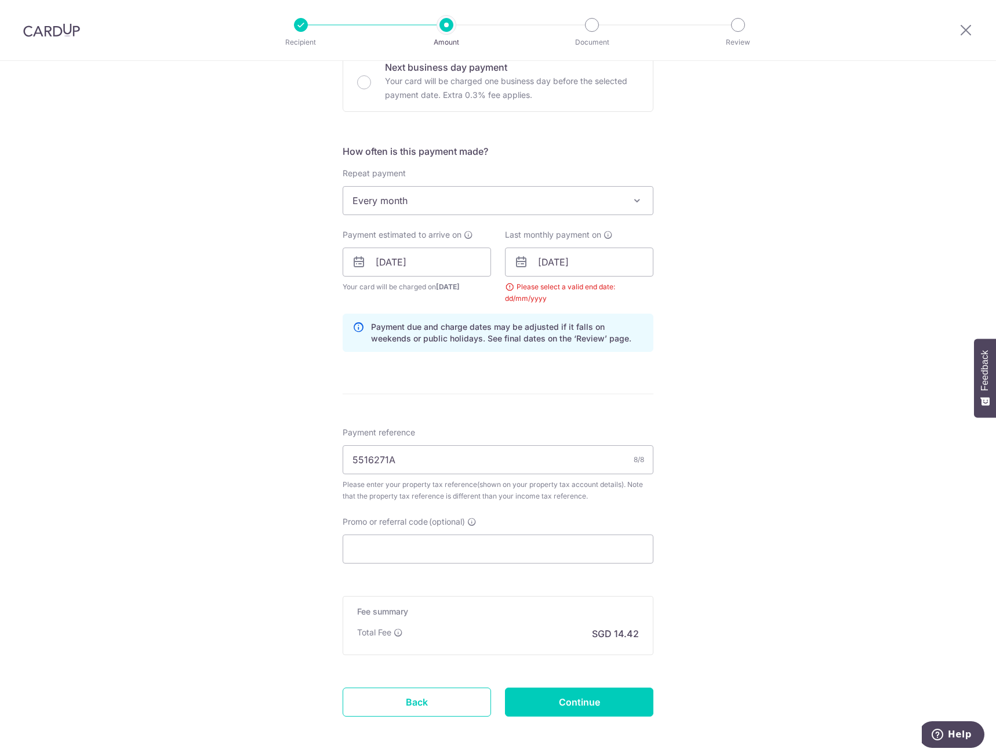
click at [750, 326] on div "Tell us more about your payment Enter payment amount SGD 554.77 554.77 The tota…" at bounding box center [498, 236] width 996 height 1136
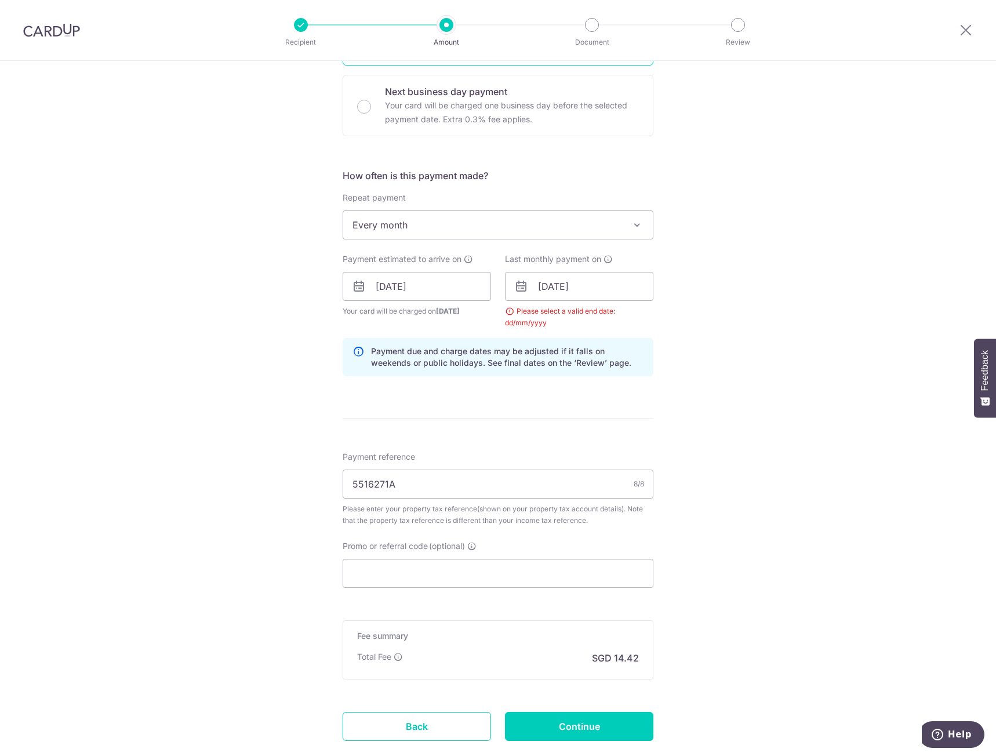
scroll to position [394, 0]
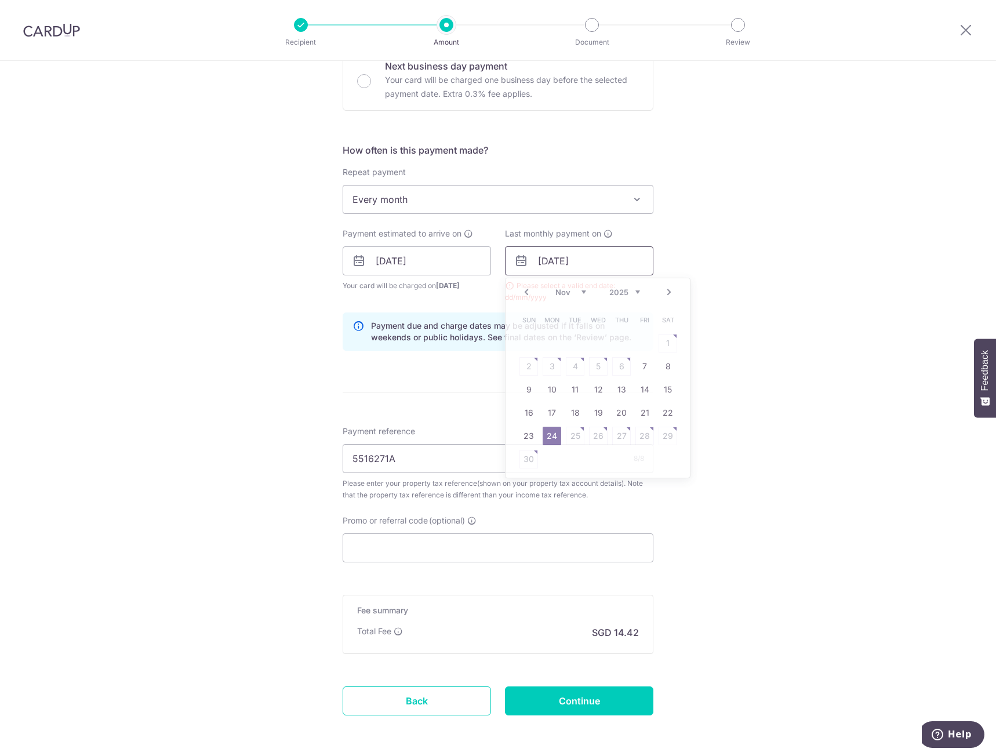
click at [625, 247] on input "[DATE]" at bounding box center [579, 261] width 148 height 29
click at [799, 293] on div "Tell us more about your payment Enter payment amount SGD 554.77 554.77 The tota…" at bounding box center [498, 234] width 996 height 1136
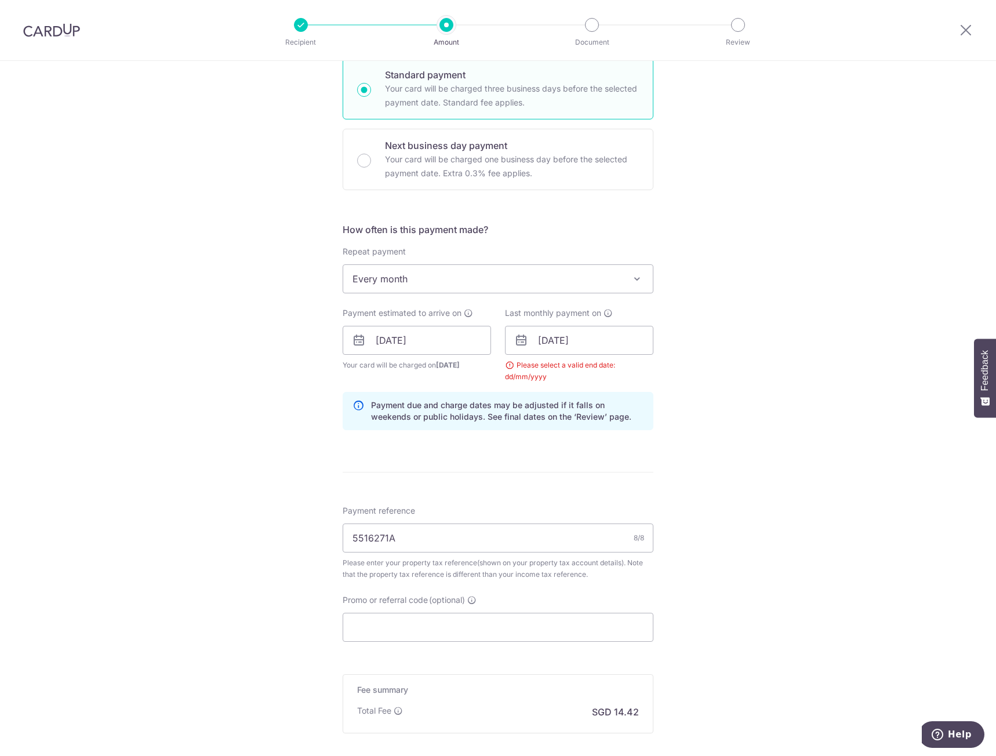
scroll to position [441, 0]
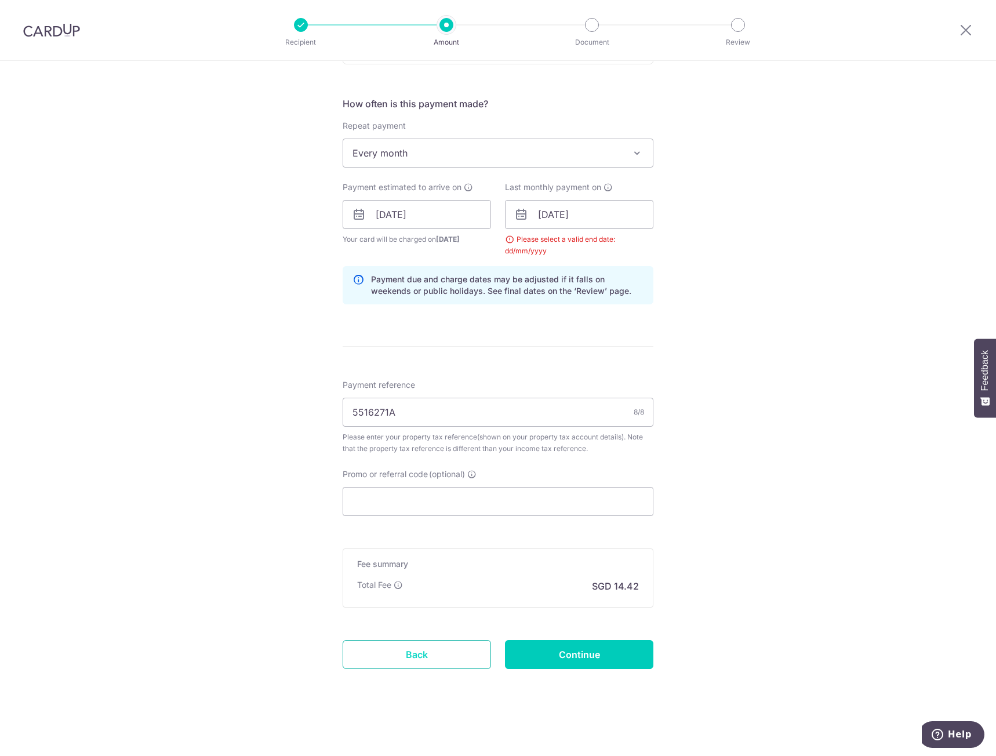
click at [415, 651] on link "Back" at bounding box center [417, 654] width 148 height 29
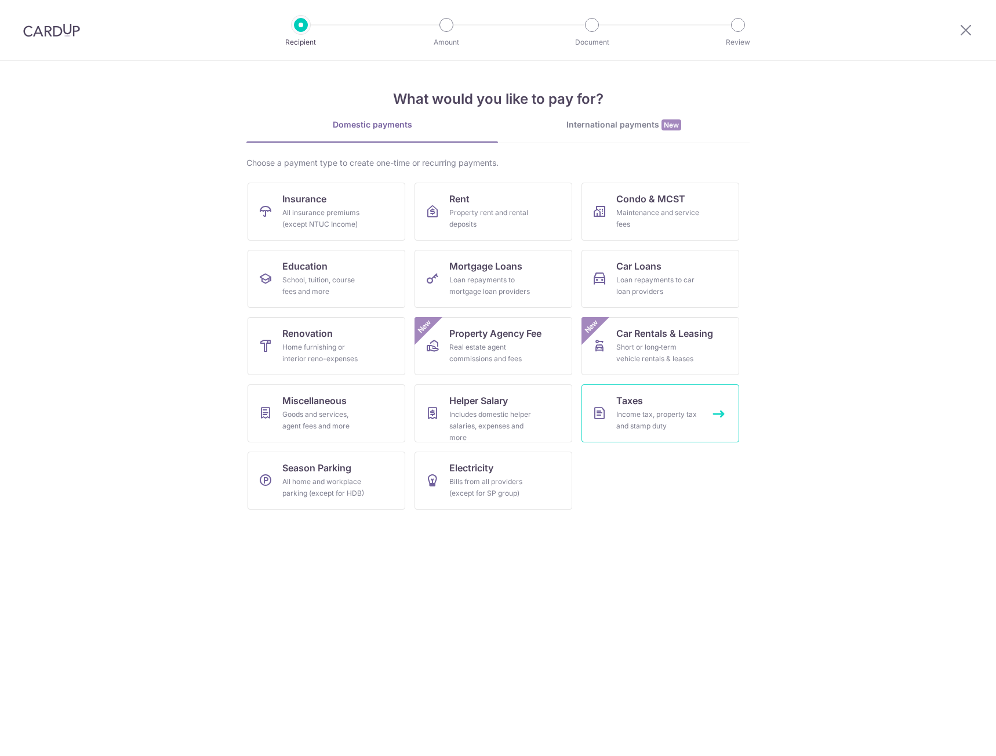
click at [676, 429] on div "Income tax, property tax and stamp duty" at bounding box center [659, 420] width 84 height 23
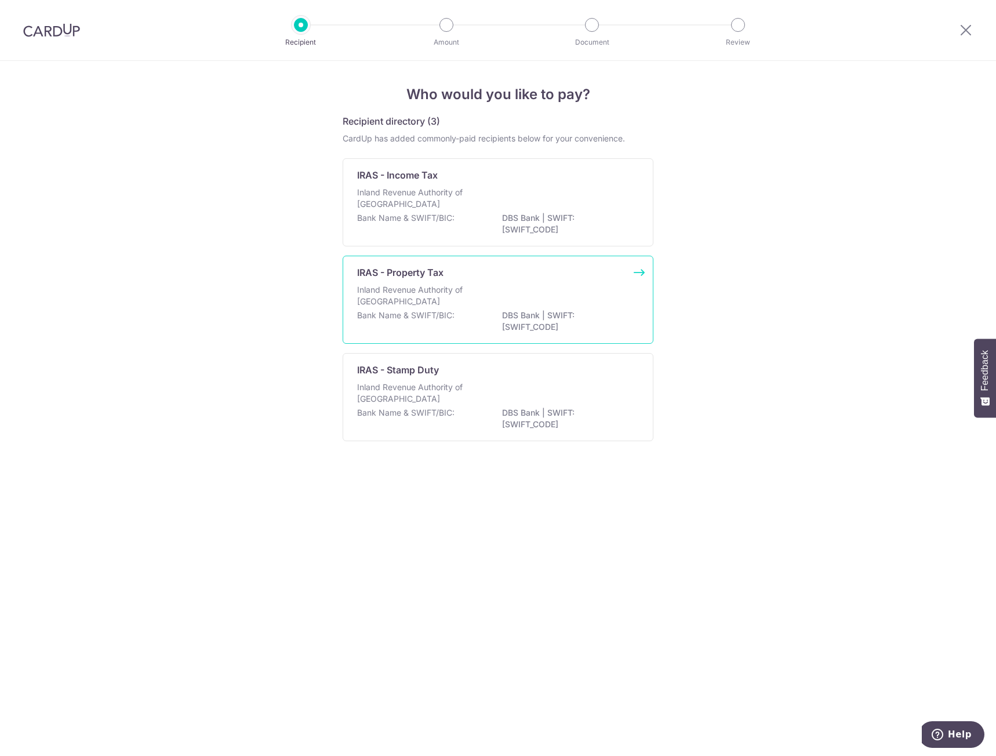
click at [456, 300] on p "Inland Revenue Authority of [GEOGRAPHIC_DATA]" at bounding box center [418, 295] width 123 height 23
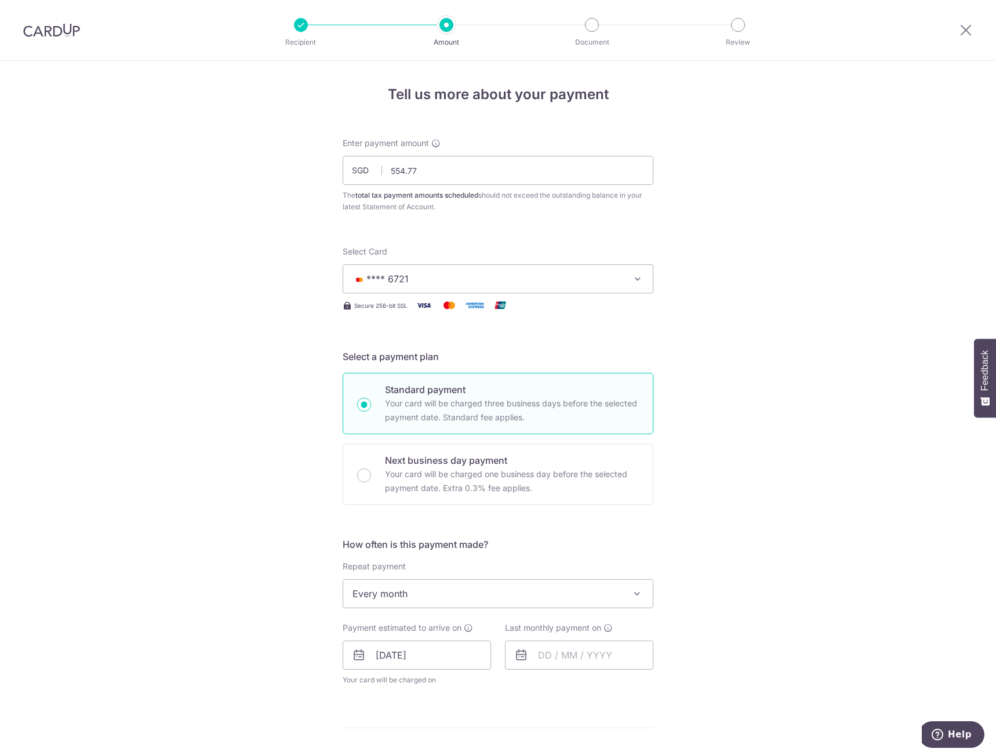
click at [712, 302] on div "Tell us more about your payment Enter payment amount SGD 554.77 554.77 The tota…" at bounding box center [498, 599] width 996 height 1077
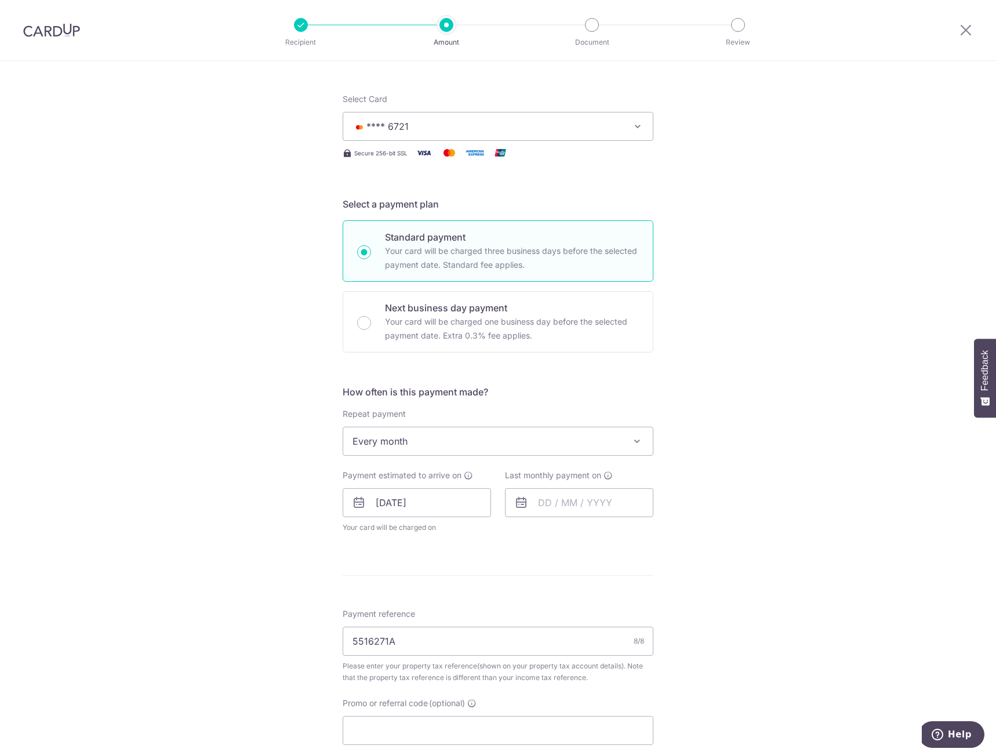
scroll to position [162, 0]
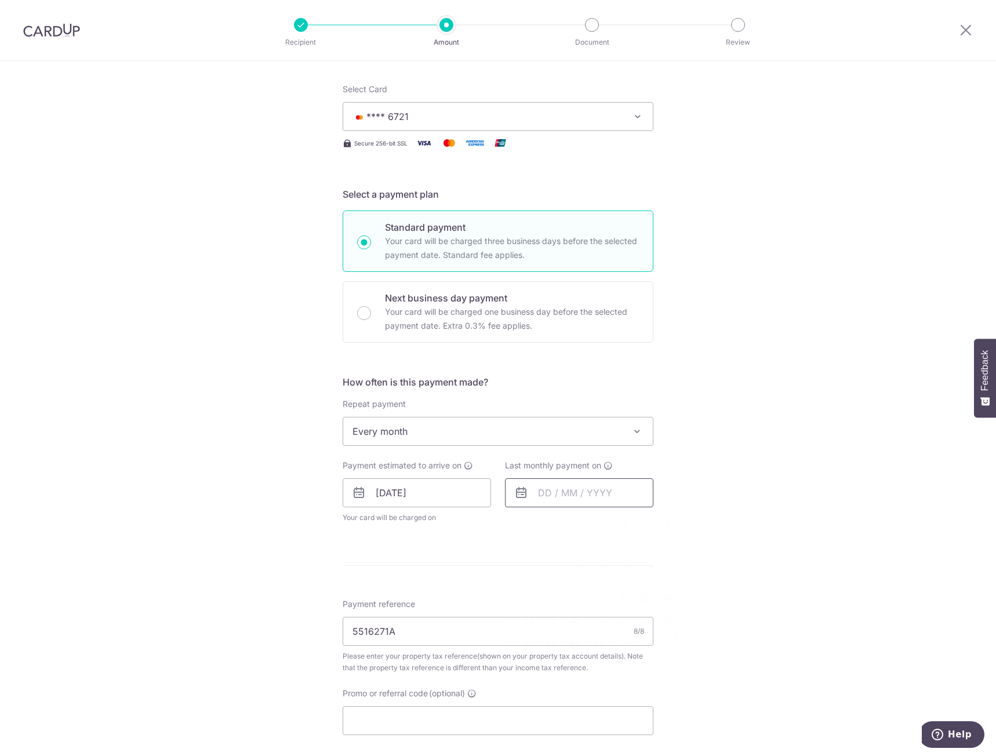
click at [575, 497] on input "text" at bounding box center [579, 493] width 148 height 29
click at [430, 502] on input "24/09/2025" at bounding box center [417, 493] width 148 height 29
click at [505, 525] on link "Next" at bounding box center [507, 524] width 14 height 14
click at [413, 599] on link "7" at bounding box center [413, 598] width 19 height 19
type input "[DATE]"
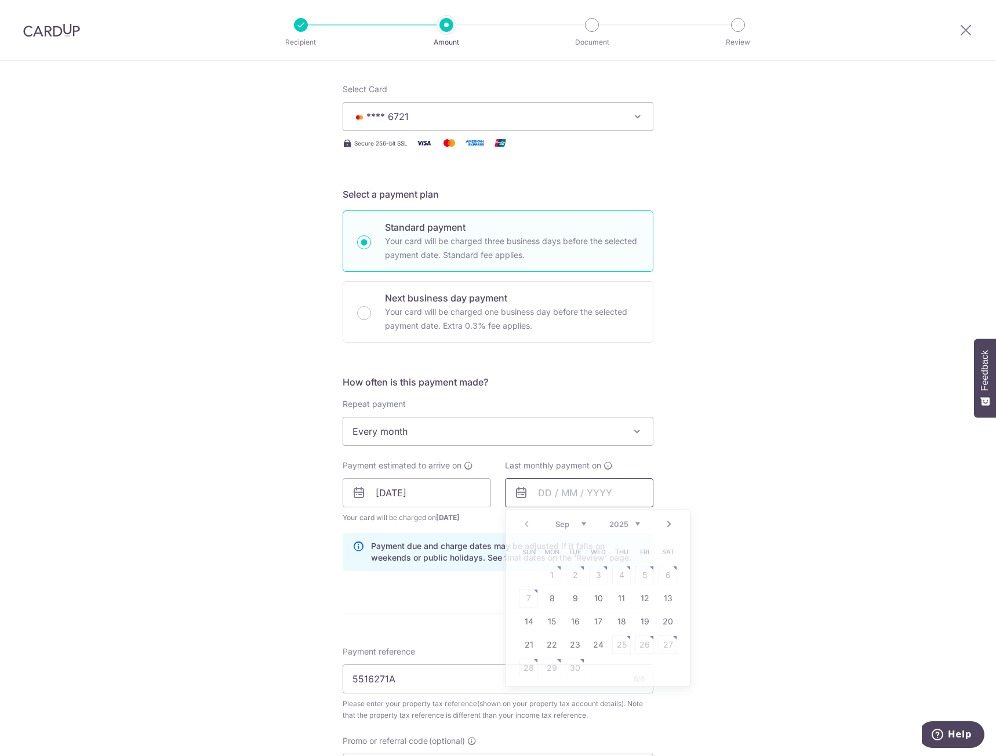
click at [604, 493] on input "text" at bounding box center [579, 493] width 148 height 29
drag, startPoint x: 674, startPoint y: 527, endPoint x: 668, endPoint y: 525, distance: 6.5
click at [668, 525] on div "Prev Next Sep Oct Nov Dec 2025 2026" at bounding box center [598, 524] width 184 height 28
click at [668, 525] on link "Next" at bounding box center [669, 524] width 14 height 14
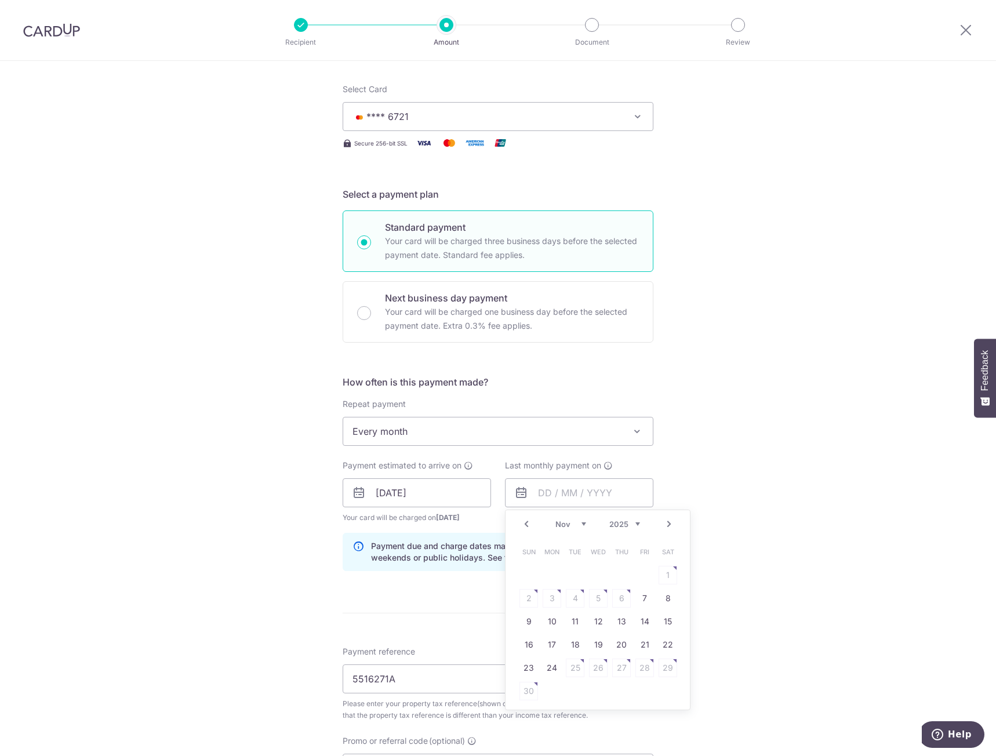
click at [668, 525] on link "Next" at bounding box center [669, 524] width 14 height 14
click at [551, 596] on link "8" at bounding box center [552, 598] width 19 height 19
type input "[DATE]"
click at [741, 471] on div "Tell us more about your payment Enter payment amount SGD 554.77 554.77 The tota…" at bounding box center [498, 460] width 996 height 1125
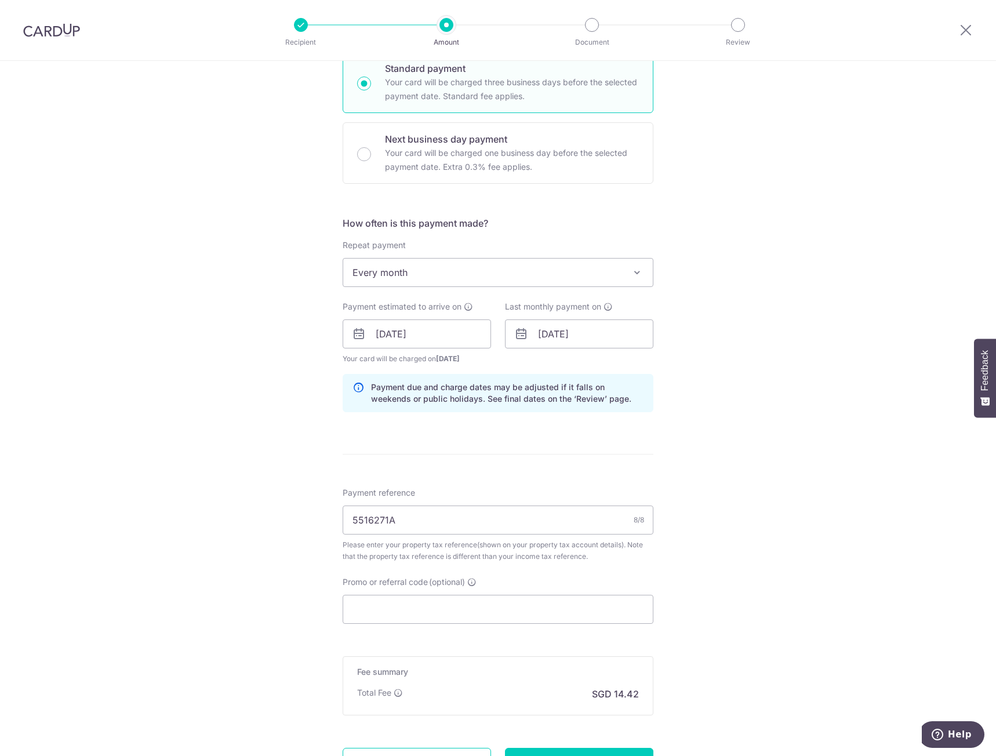
scroll to position [429, 0]
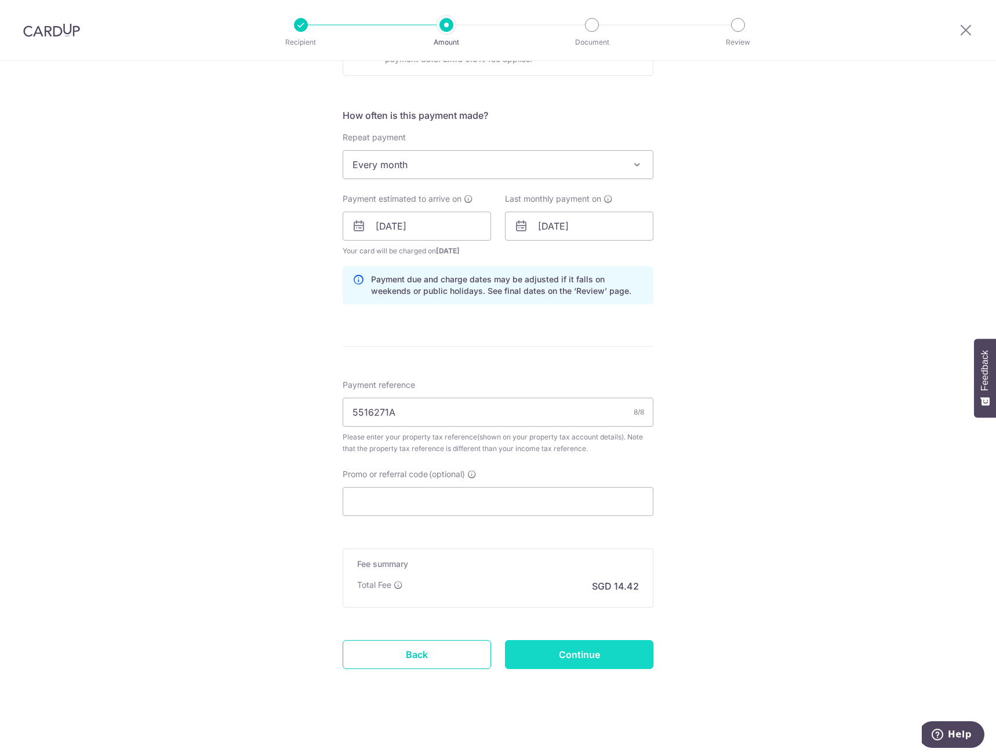
click at [604, 654] on input "Continue" at bounding box center [579, 654] width 148 height 29
type input "Update Schedule"
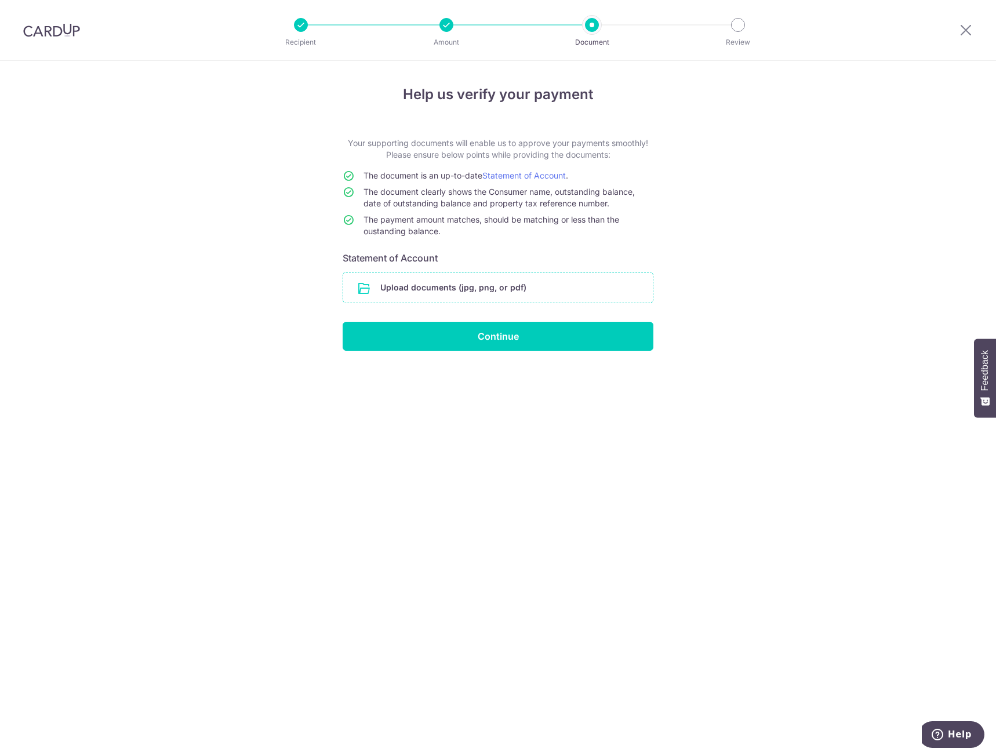
click at [510, 286] on input "file" at bounding box center [498, 288] width 310 height 30
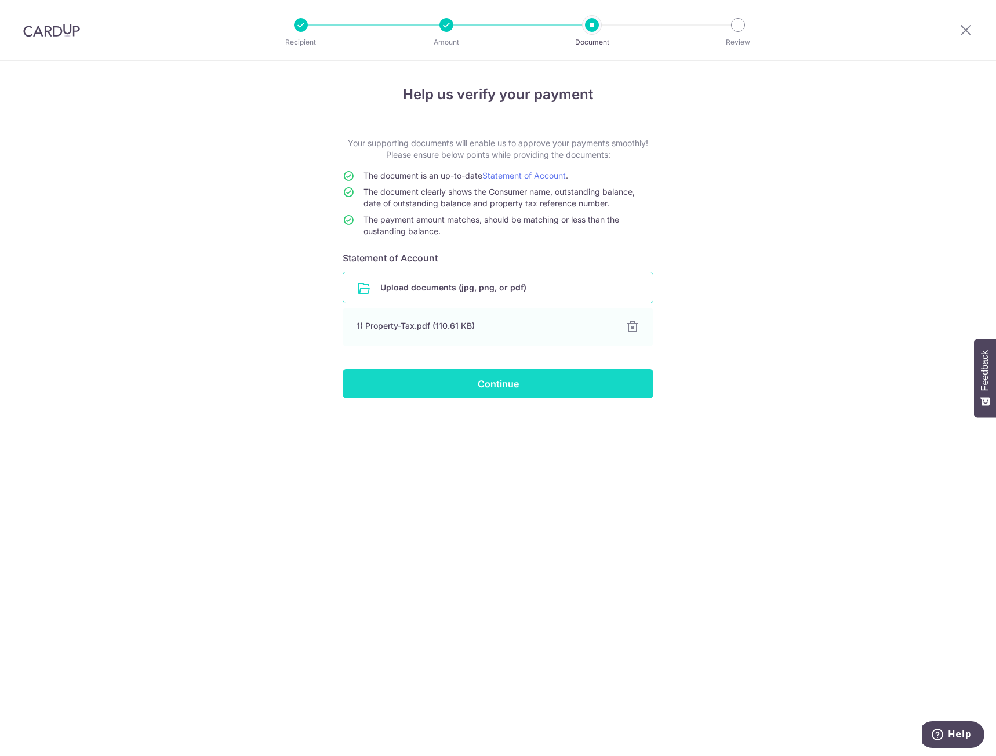
click at [514, 379] on input "Continue" at bounding box center [498, 383] width 311 height 29
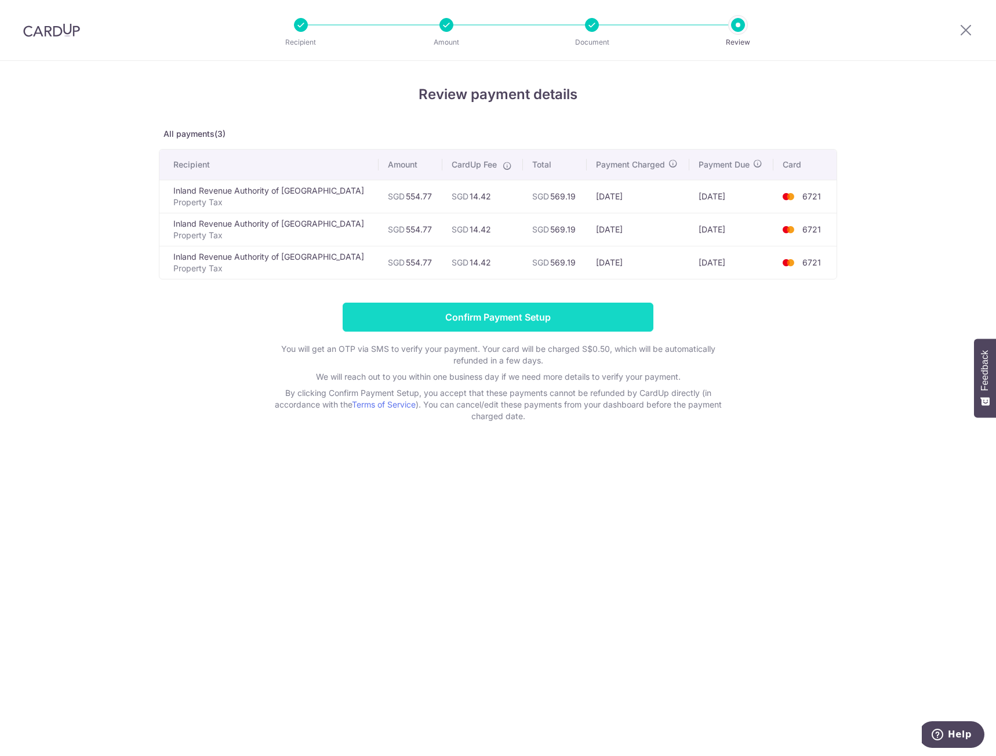
click at [490, 313] on input "Confirm Payment Setup" at bounding box center [498, 317] width 311 height 29
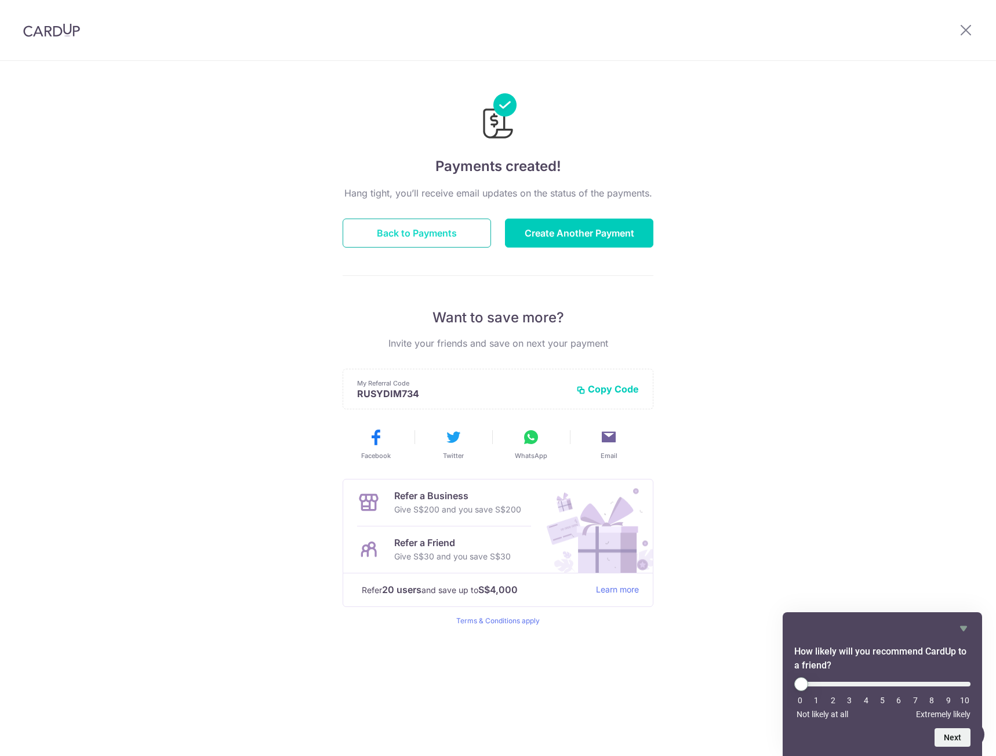
click at [439, 222] on button "Back to Payments" at bounding box center [417, 233] width 148 height 29
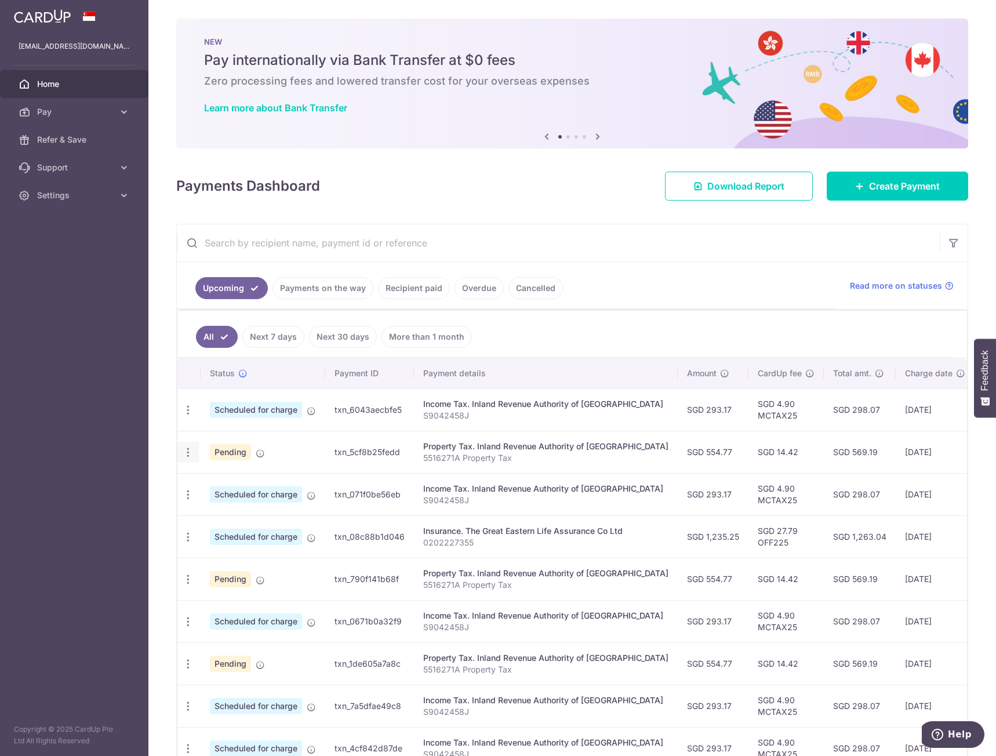
click at [188, 459] on div "Update payment Cancel payment" at bounding box center [187, 452] width 21 height 21
click at [187, 416] on icon "button" at bounding box center [188, 410] width 12 height 12
click at [227, 478] on span "Update payment" at bounding box center [250, 484] width 79 height 14
radio input "true"
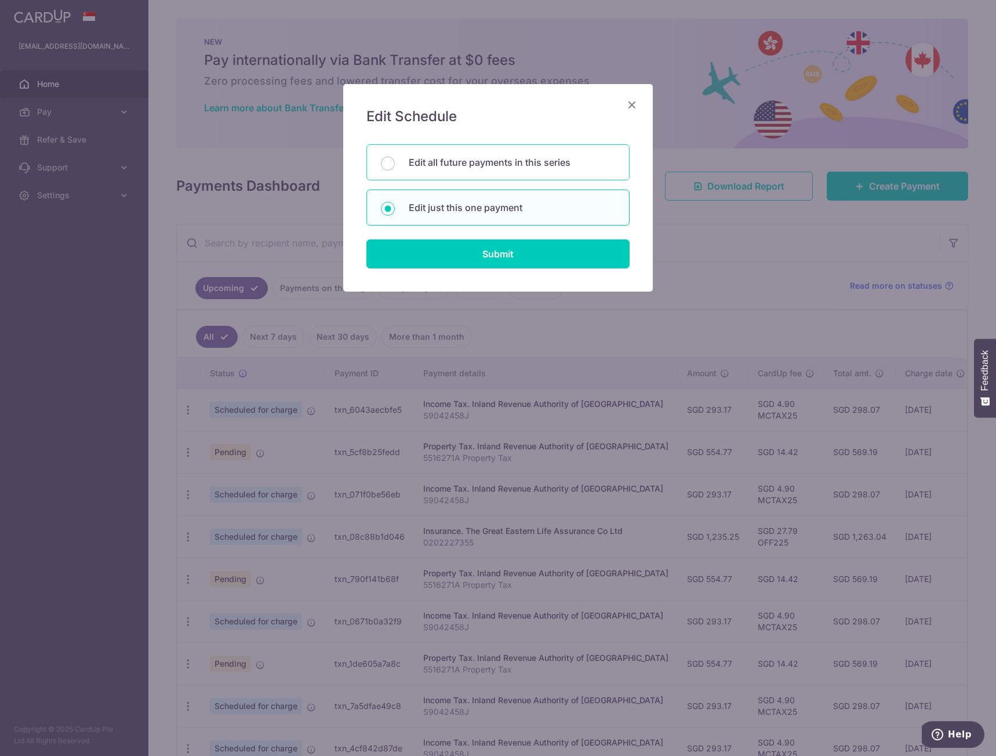
click at [516, 164] on p "Edit all future payments in this series" at bounding box center [512, 162] width 206 height 14
click at [395, 164] on input "Edit all future payments in this series" at bounding box center [388, 164] width 14 height 14
radio input "true"
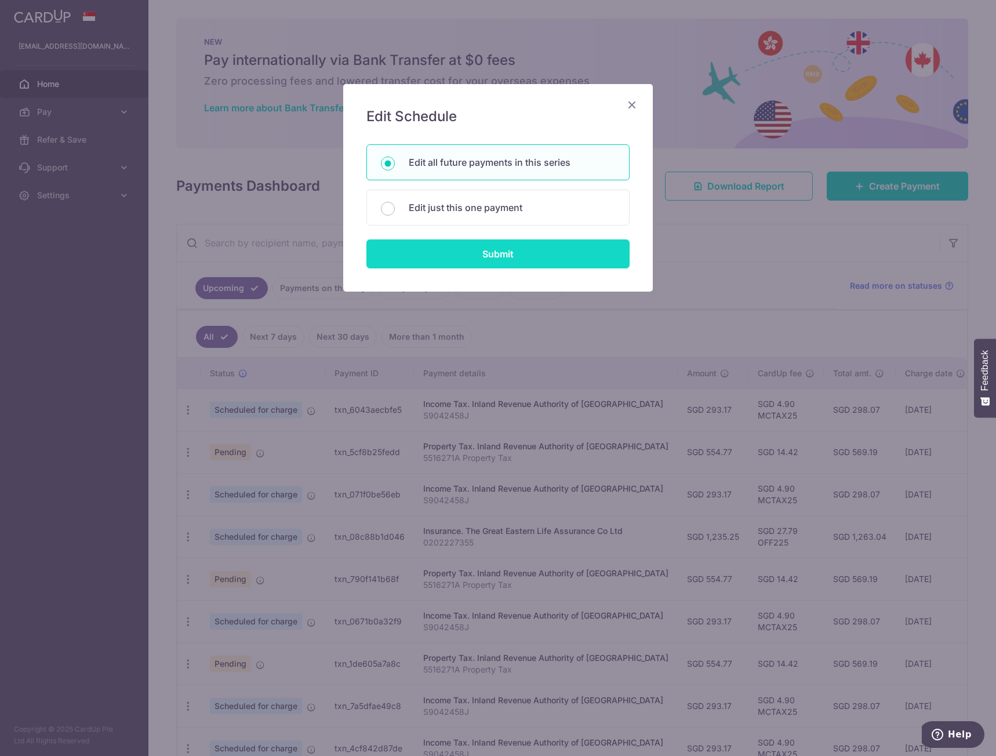
click at [523, 253] on input "Submit" at bounding box center [498, 254] width 263 height 29
radio input "true"
type input "554.77"
type input "5516271A"
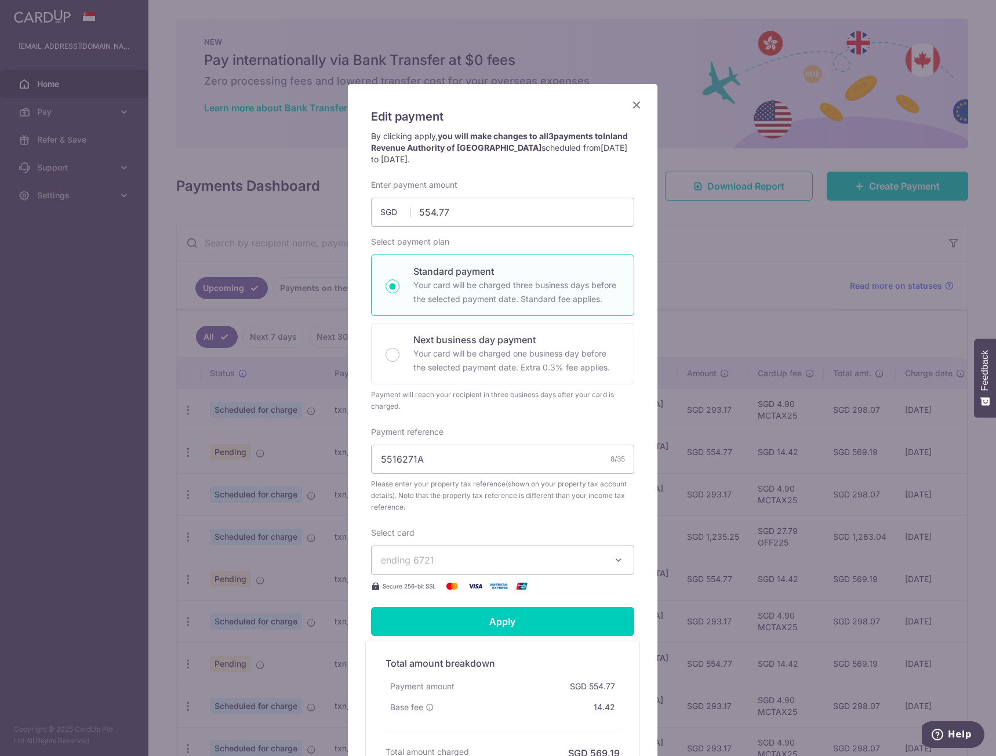
click at [579, 508] on span "Please enter your property tax reference(shown on your property tax account det…" at bounding box center [502, 496] width 263 height 35
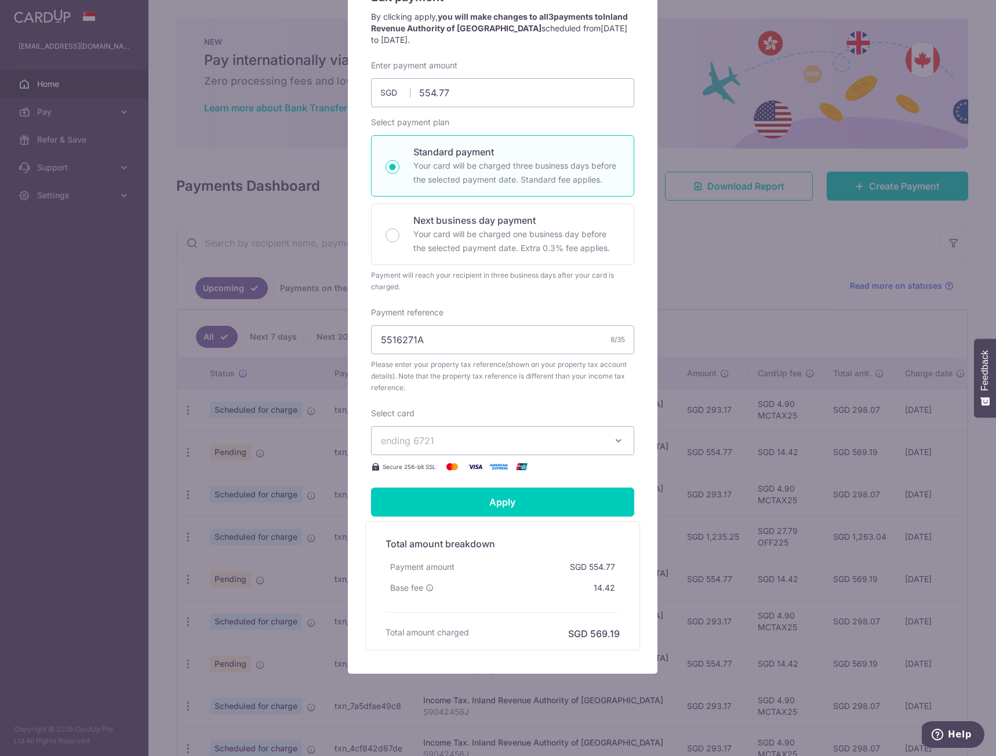
scroll to position [121, 0]
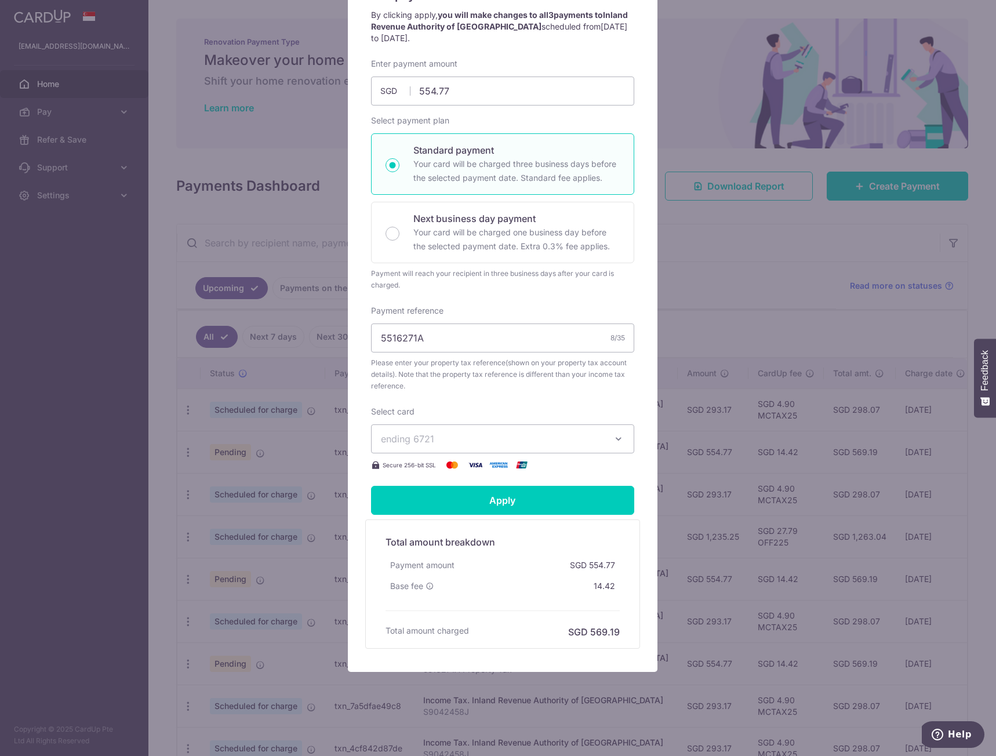
click at [527, 447] on button "ending 6721" at bounding box center [502, 439] width 263 height 29
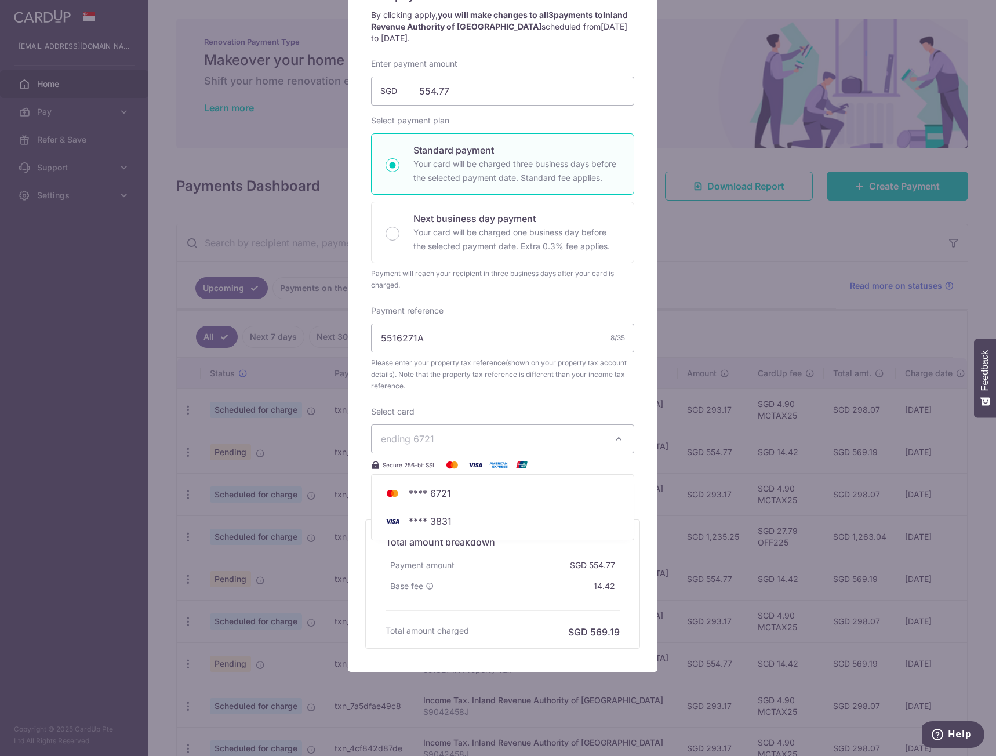
click at [555, 381] on span "Please enter your property tax reference(shown on your property tax account det…" at bounding box center [502, 374] width 263 height 35
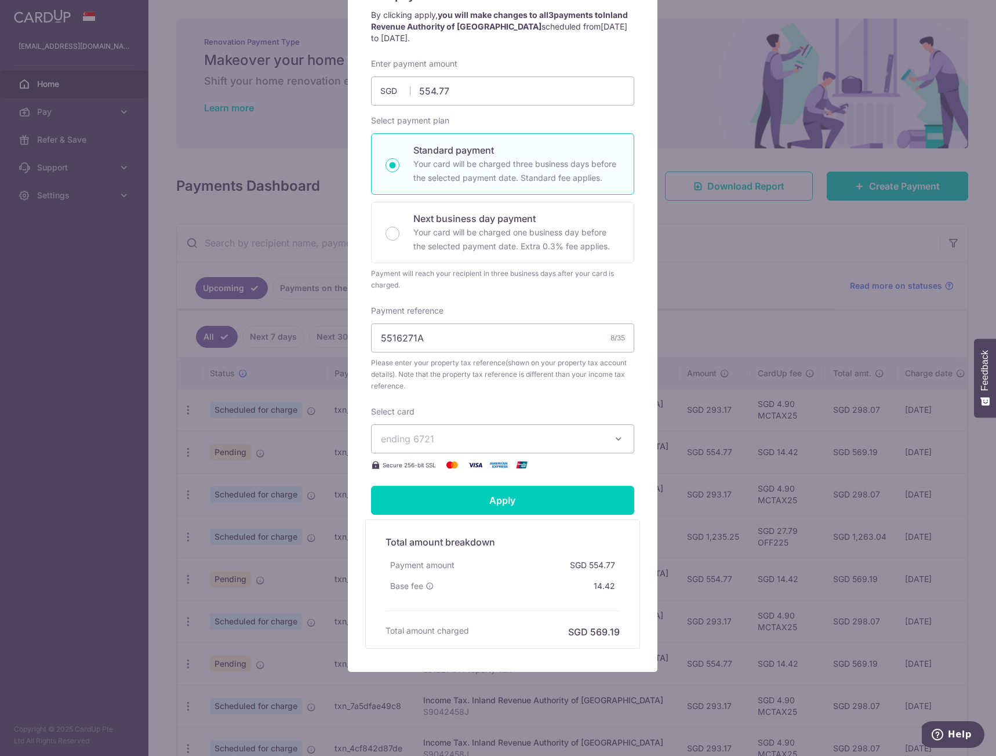
click at [635, 125] on div "Edit payment By clicking apply, you will make changes to all 3 payments to Inla…" at bounding box center [503, 317] width 310 height 709
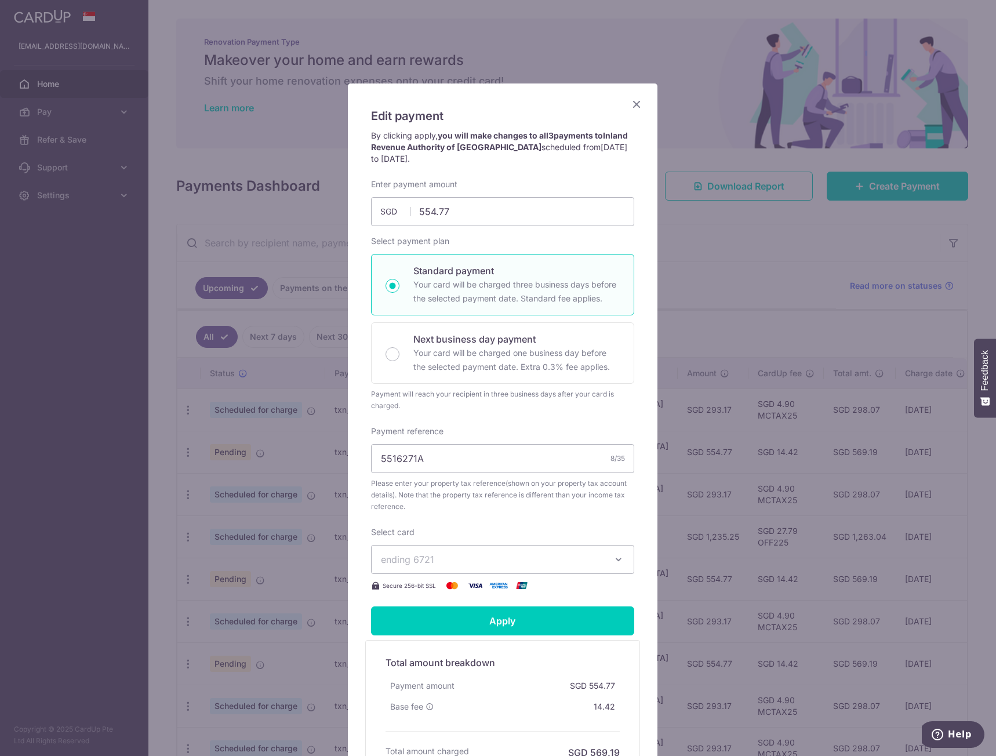
scroll to position [0, 0]
click at [631, 102] on icon "Close" at bounding box center [637, 104] width 14 height 15
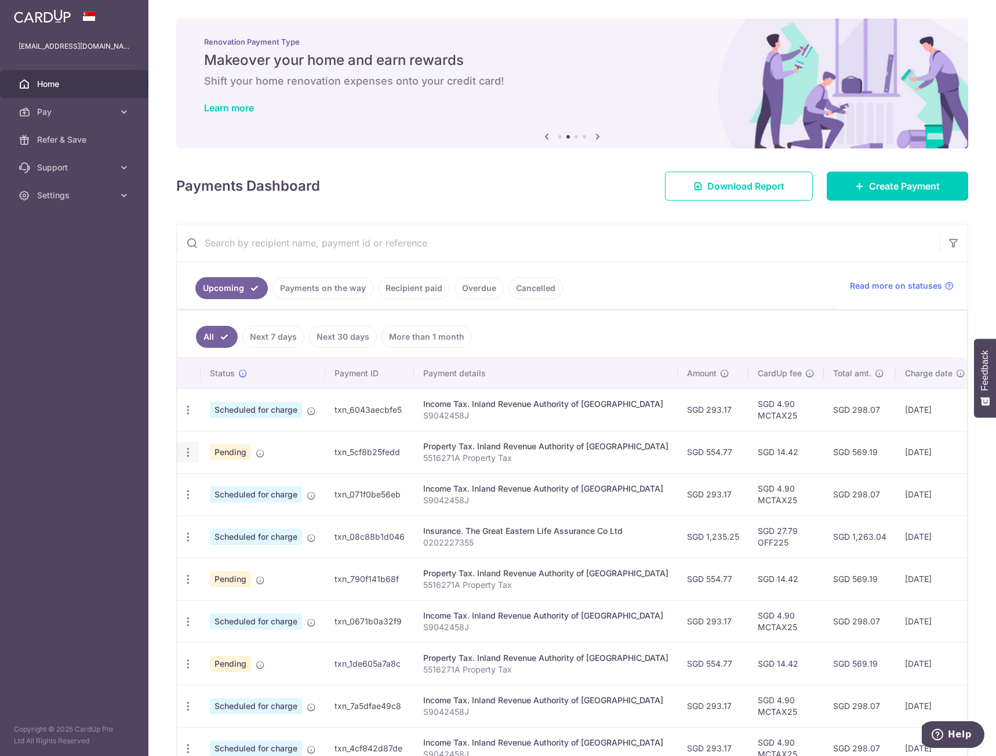
click at [194, 453] on div "Update payment Cancel payment" at bounding box center [187, 452] width 21 height 21
click at [189, 416] on icon "button" at bounding box center [188, 410] width 12 height 12
click at [249, 480] on span "Update payment" at bounding box center [250, 484] width 79 height 14
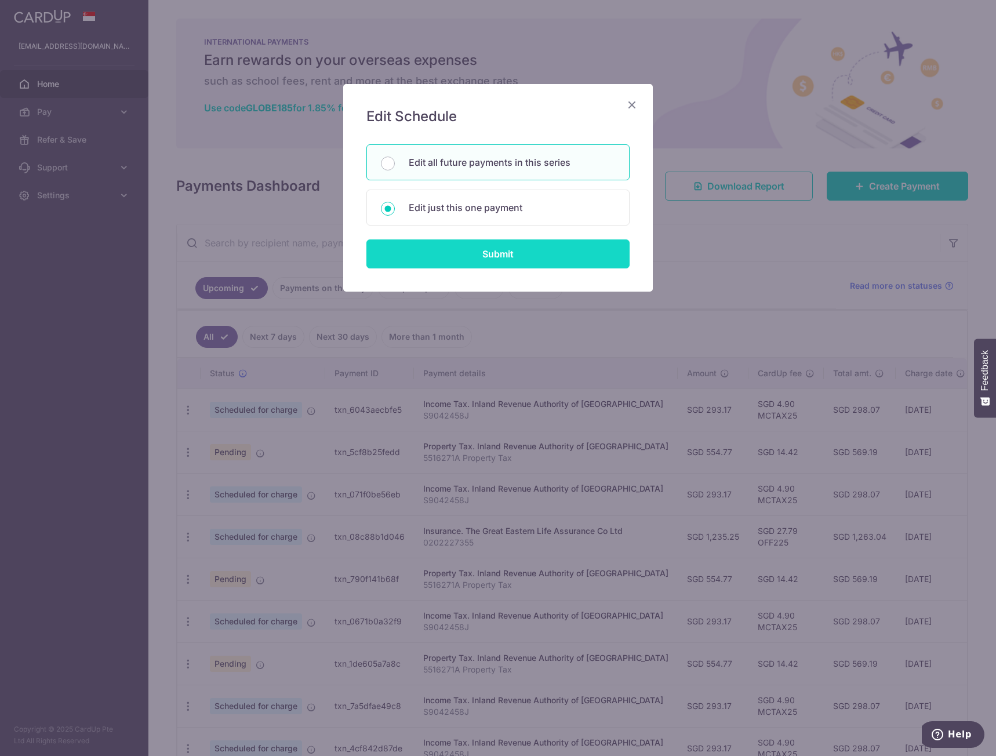
click at [517, 250] on input "Submit" at bounding box center [498, 254] width 263 height 29
radio input "true"
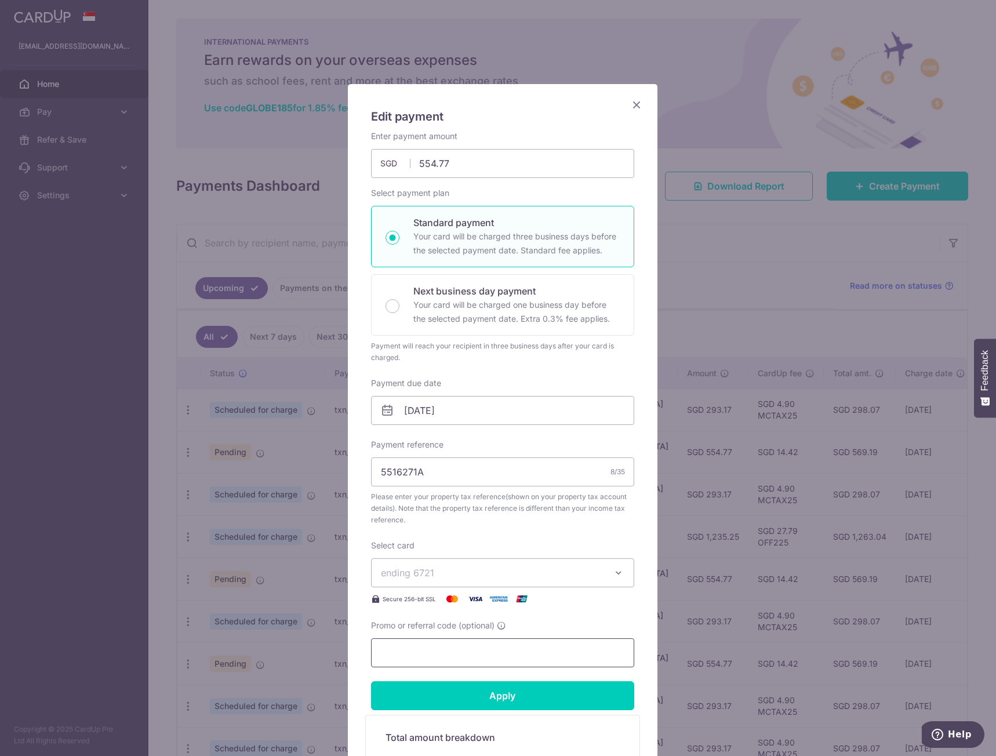
click at [496, 655] on input "Promo or referral code (optional)" at bounding box center [502, 653] width 263 height 29
paste input "MLTAX25R"
click at [524, 694] on input "Apply" at bounding box center [502, 696] width 263 height 29
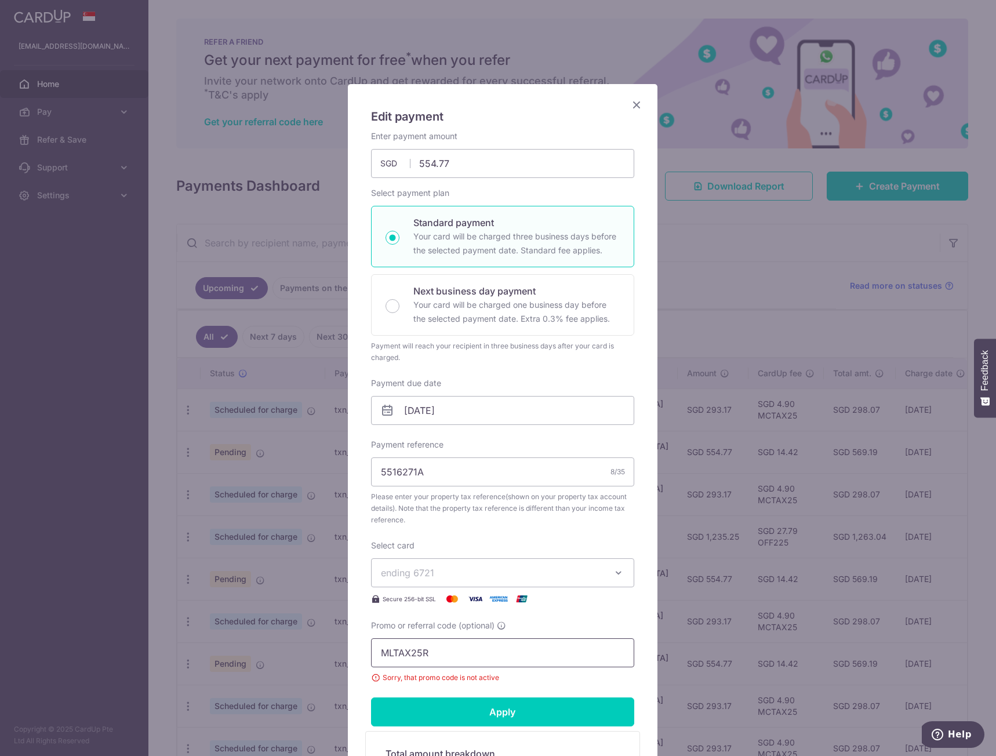
click at [530, 658] on input "MLTAX25R" at bounding box center [502, 653] width 263 height 29
paste input "CTAX25N"
click at [546, 712] on input "Apply" at bounding box center [502, 712] width 263 height 29
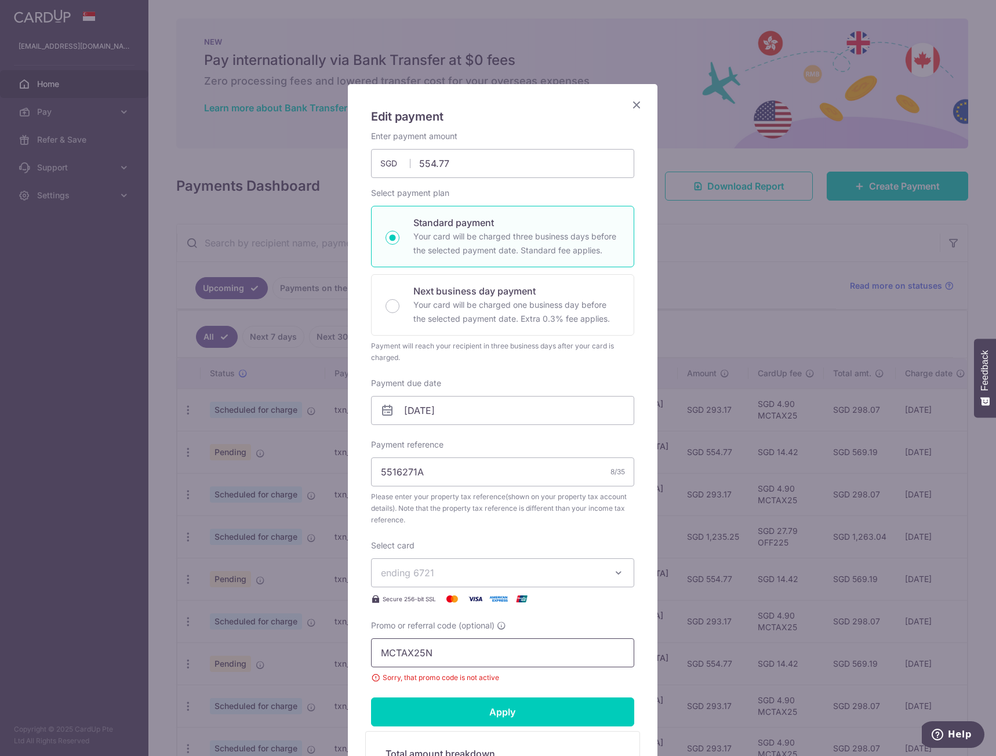
click at [448, 657] on input "MCTAX25N" at bounding box center [502, 653] width 263 height 29
paste input "3HOME25R"
click at [506, 720] on input "Apply" at bounding box center [502, 712] width 263 height 29
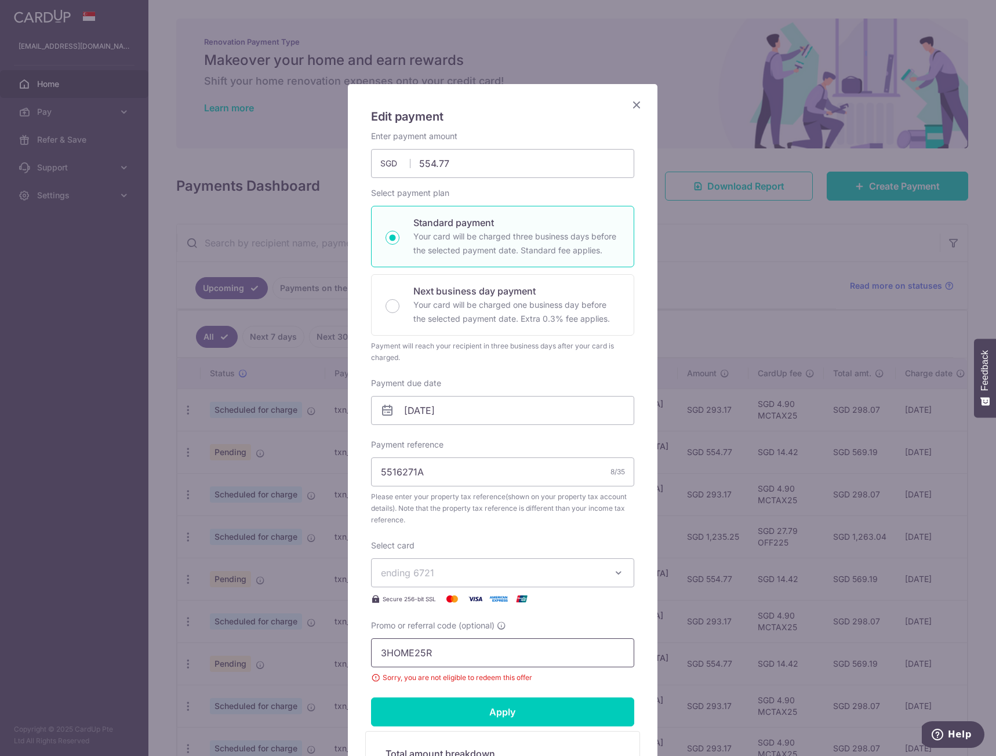
click at [510, 650] on input "3HOME25R" at bounding box center [502, 653] width 263 height 29
paste input "MLPROP175"
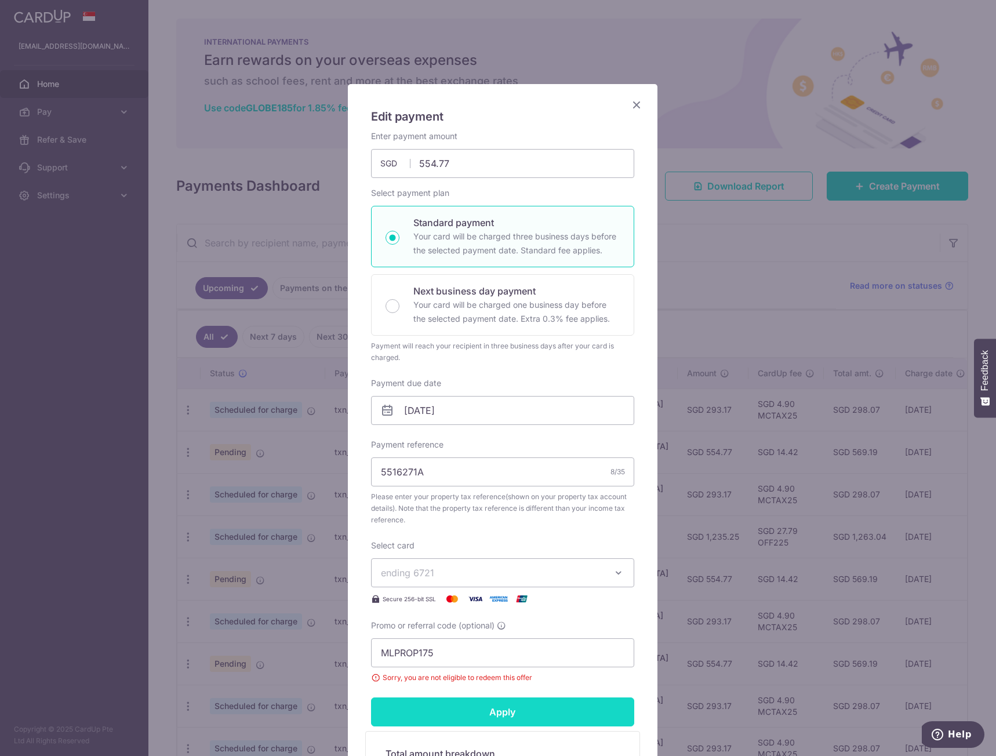
click at [527, 720] on input "Apply" at bounding box center [502, 712] width 263 height 29
drag, startPoint x: 452, startPoint y: 666, endPoint x: 274, endPoint y: 658, distance: 177.7
click at [274, 658] on div "Edit payment By clicking apply, you will make changes to all 3 payments to Inla…" at bounding box center [498, 378] width 996 height 756
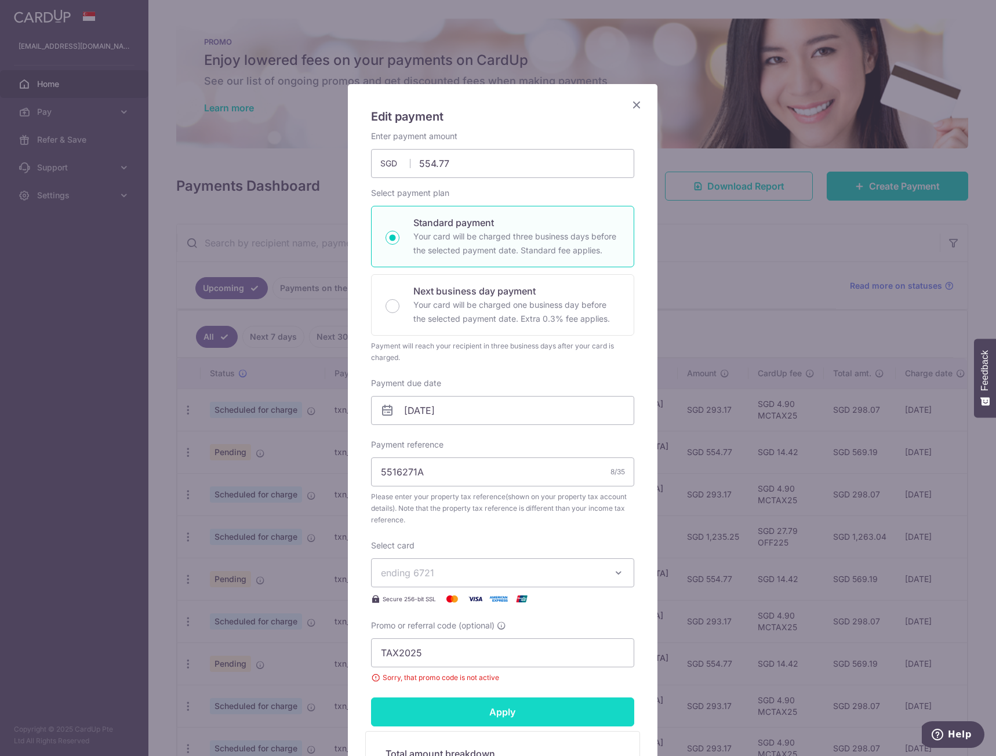
click at [482, 723] on input "Apply" at bounding box center [502, 712] width 263 height 29
click at [465, 659] on input "TAX2025" at bounding box center [502, 653] width 263 height 29
paste input "SETHTAX25R"
click at [518, 726] on input "Apply" at bounding box center [502, 712] width 263 height 29
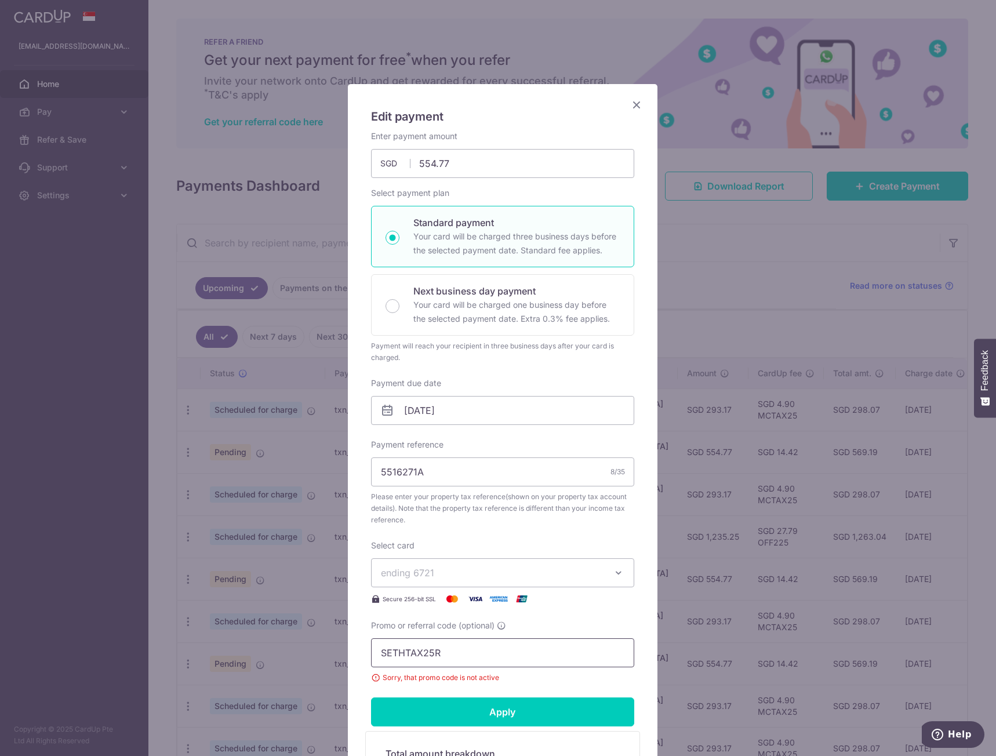
click at [503, 655] on input "SETHTAX25R" at bounding box center [502, 653] width 263 height 29
paste input "MLPROP175"
type input "MLPROP175"
click at [549, 724] on input "Apply" at bounding box center [502, 712] width 263 height 29
click at [633, 108] on icon "Close" at bounding box center [637, 104] width 14 height 15
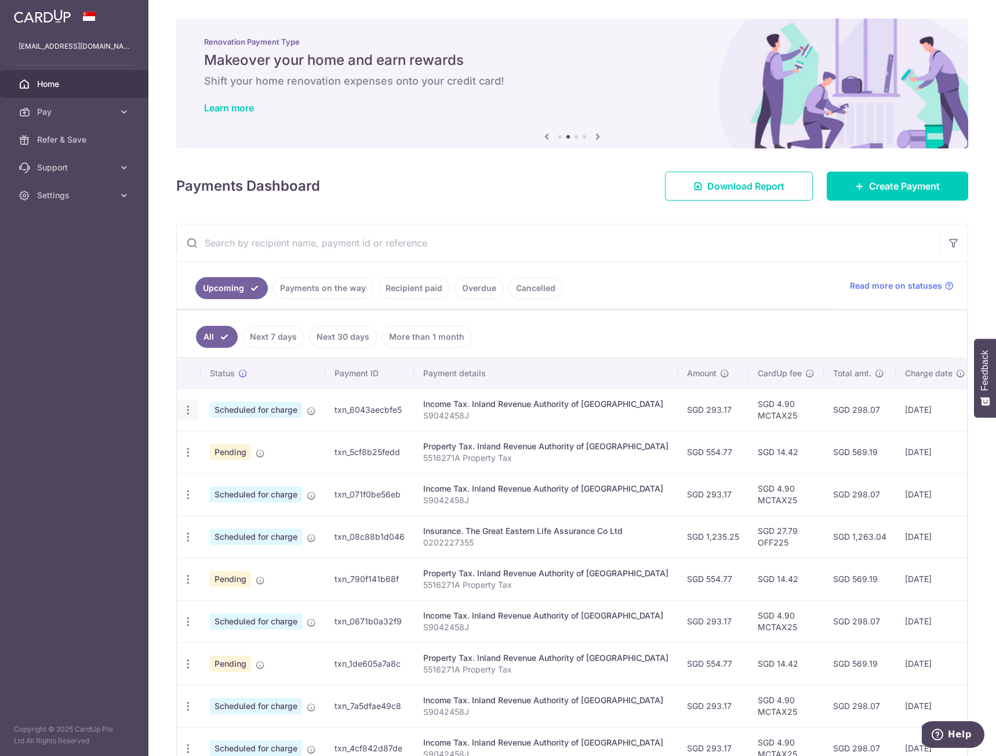
click at [193, 407] on icon "button" at bounding box center [188, 410] width 12 height 12
click at [270, 440] on span "Update payment" at bounding box center [250, 442] width 79 height 14
radio input "true"
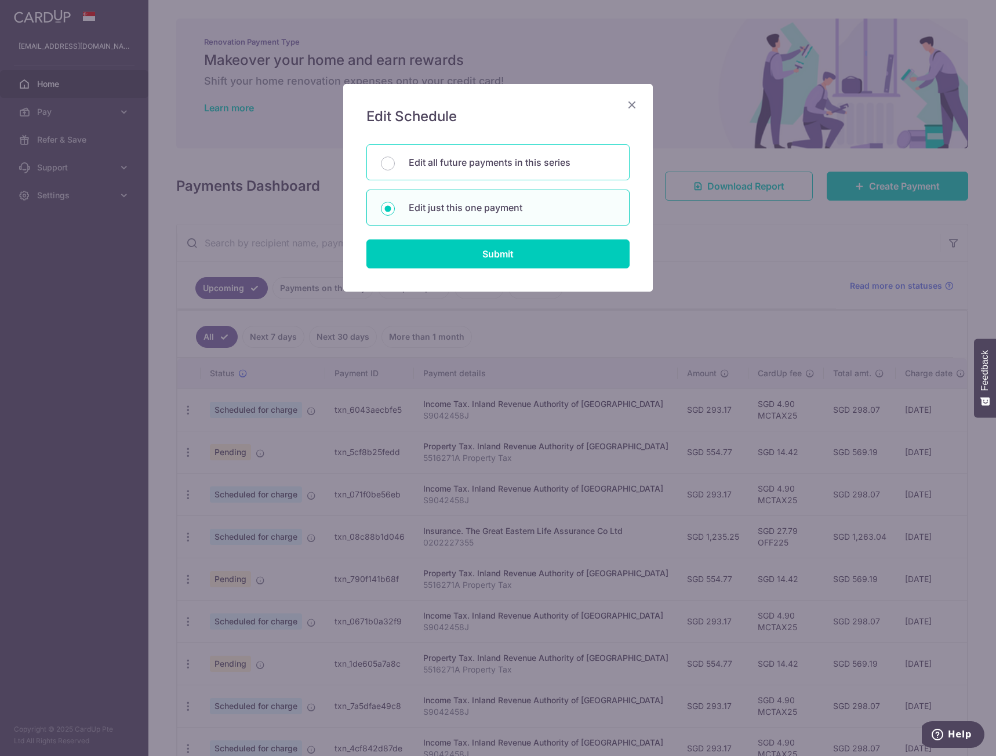
click at [521, 164] on p "Edit all future payments in this series" at bounding box center [512, 162] width 206 height 14
click at [395, 164] on input "Edit all future payments in this series" at bounding box center [388, 164] width 14 height 14
radio input "true"
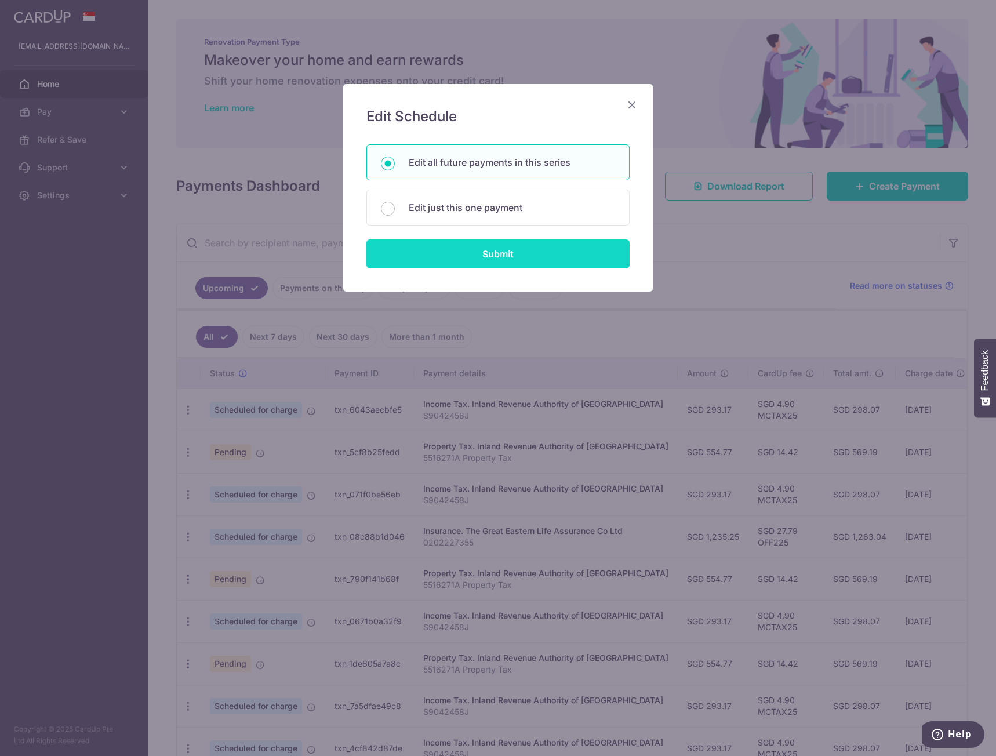
click at [554, 262] on input "Submit" at bounding box center [498, 254] width 263 height 29
radio input "true"
type input "293.17"
type input "S9042458J"
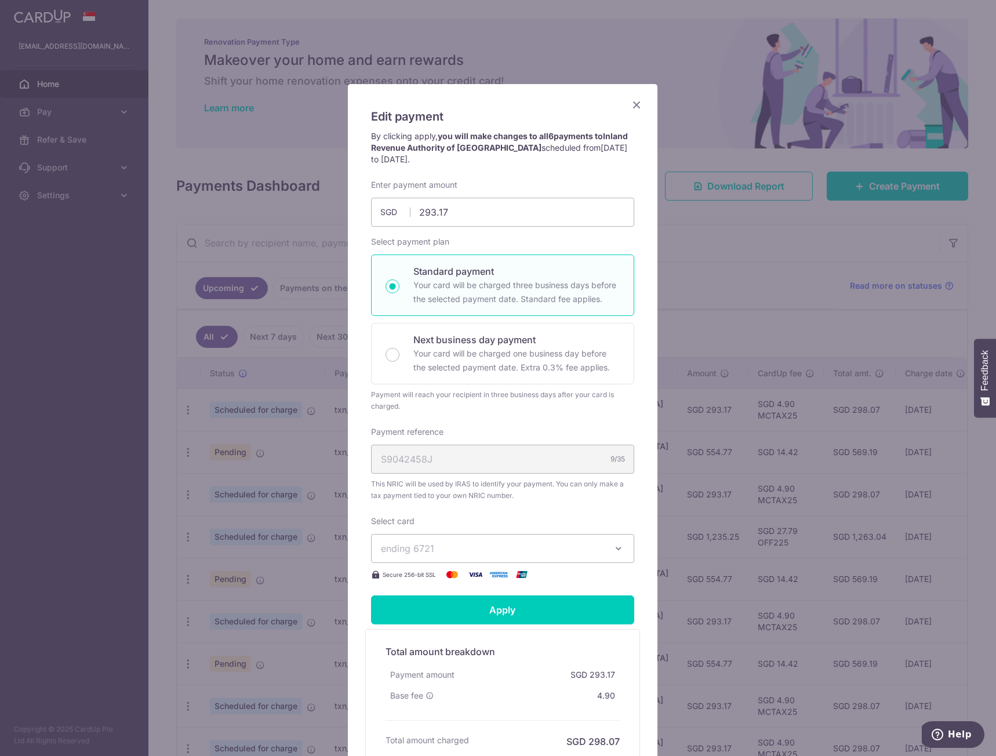
click at [600, 542] on button "ending 6721" at bounding box center [502, 548] width 263 height 29
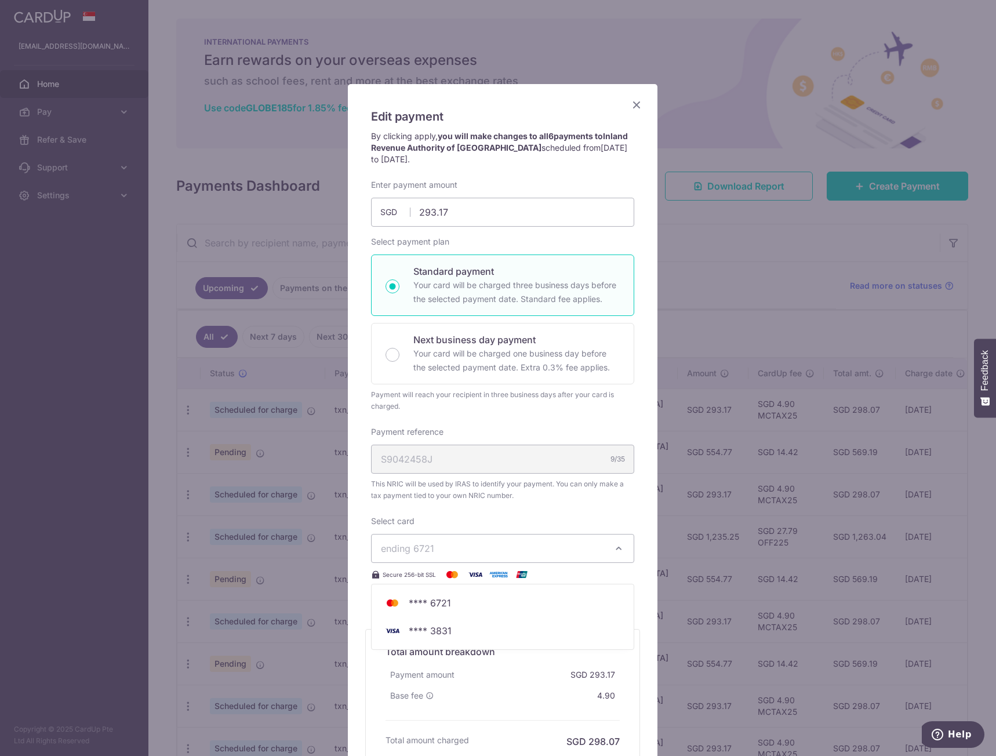
click at [597, 514] on div "Enter payment amount 293.17 293.17 SGD To change the payment amount, please can…" at bounding box center [502, 380] width 263 height 403
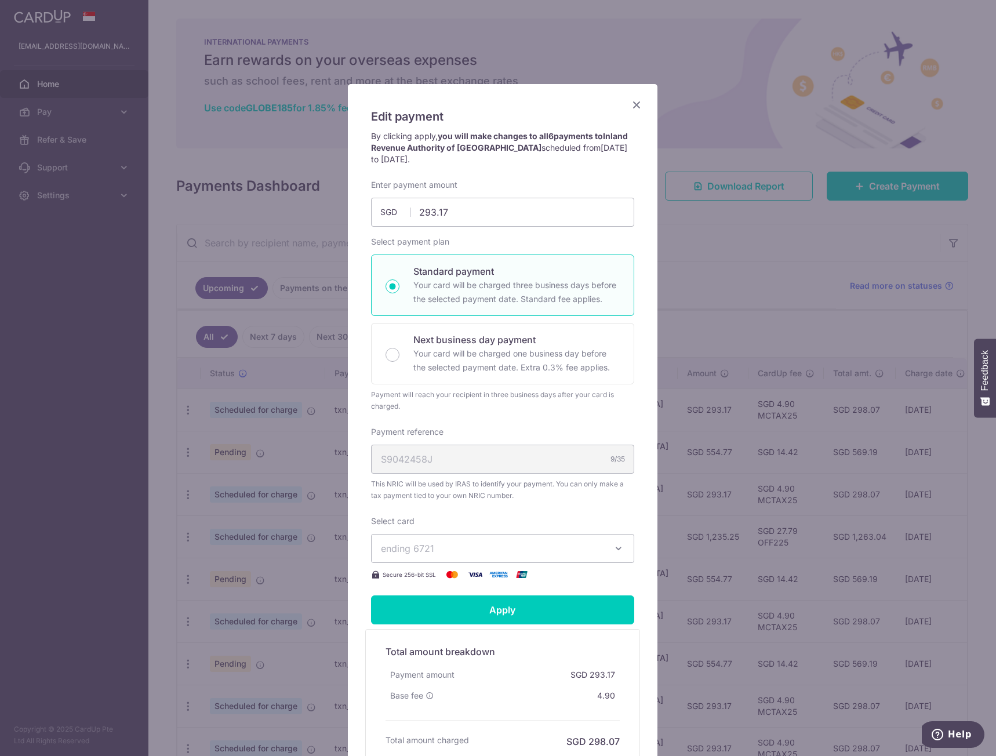
click at [638, 106] on icon "Close" at bounding box center [637, 104] width 14 height 15
